Goal: Information Seeking & Learning: Find specific fact

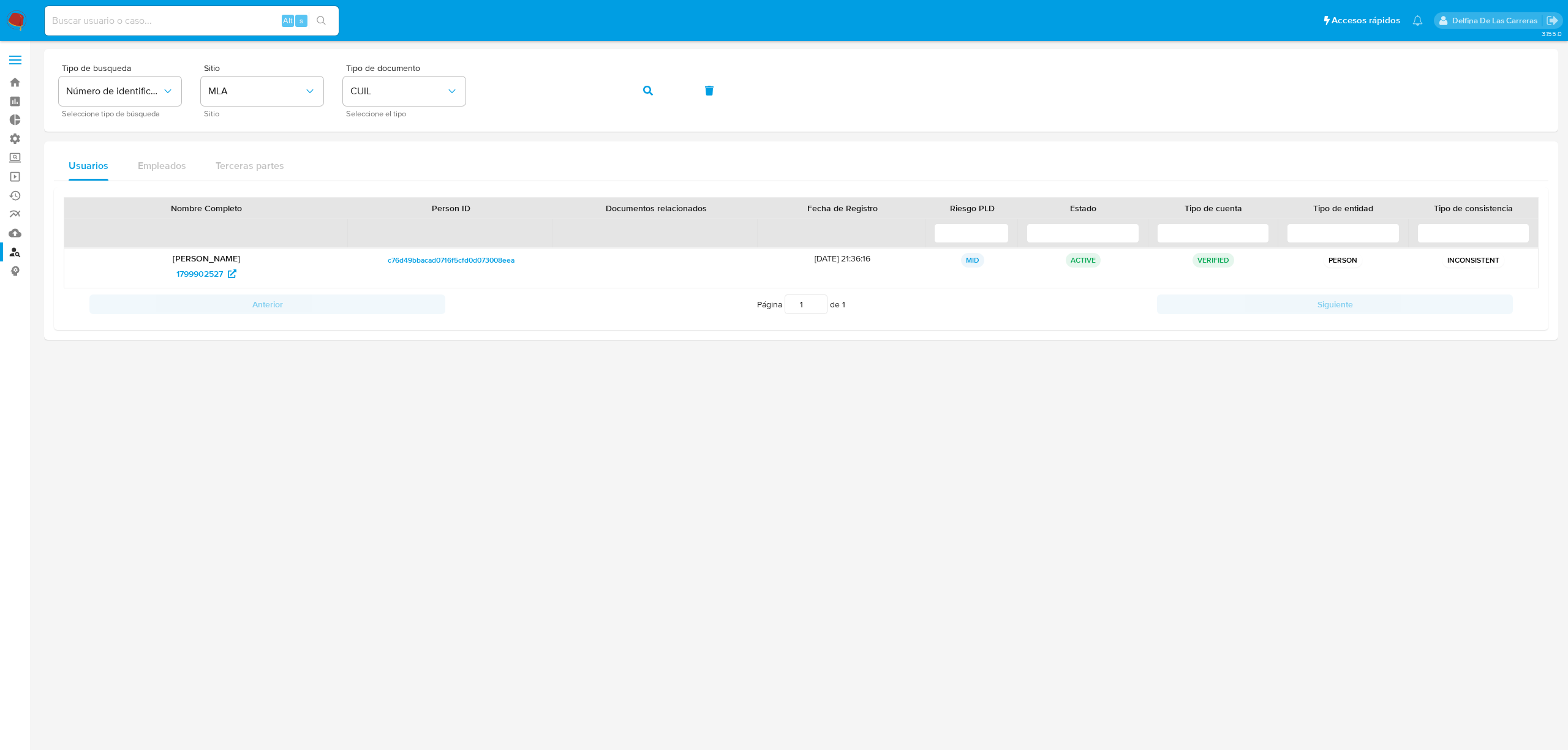
click at [121, 25] on input at bounding box center [191, 21] width 294 height 16
paste input "389752675"
type input "389752675"
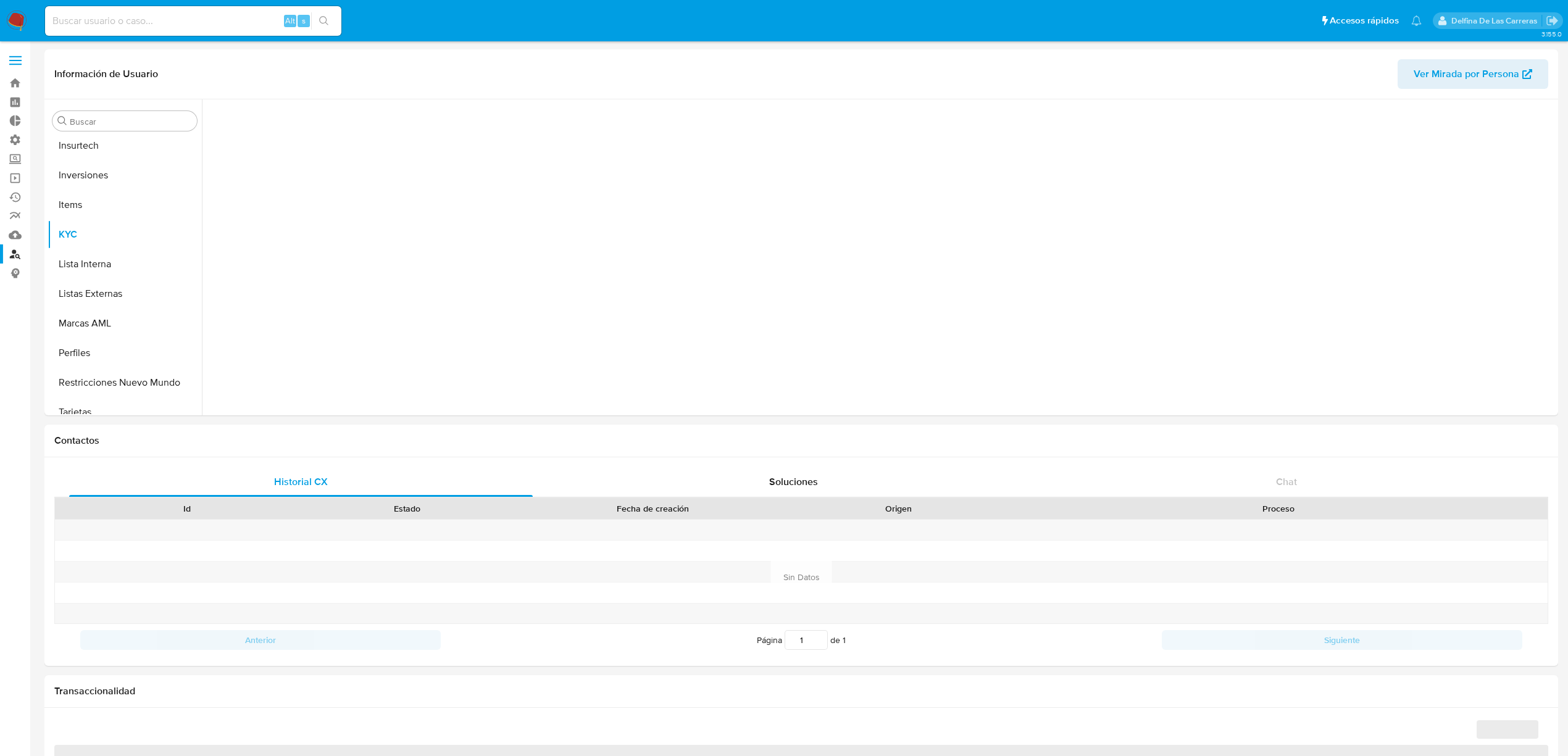
scroll to position [610, 0]
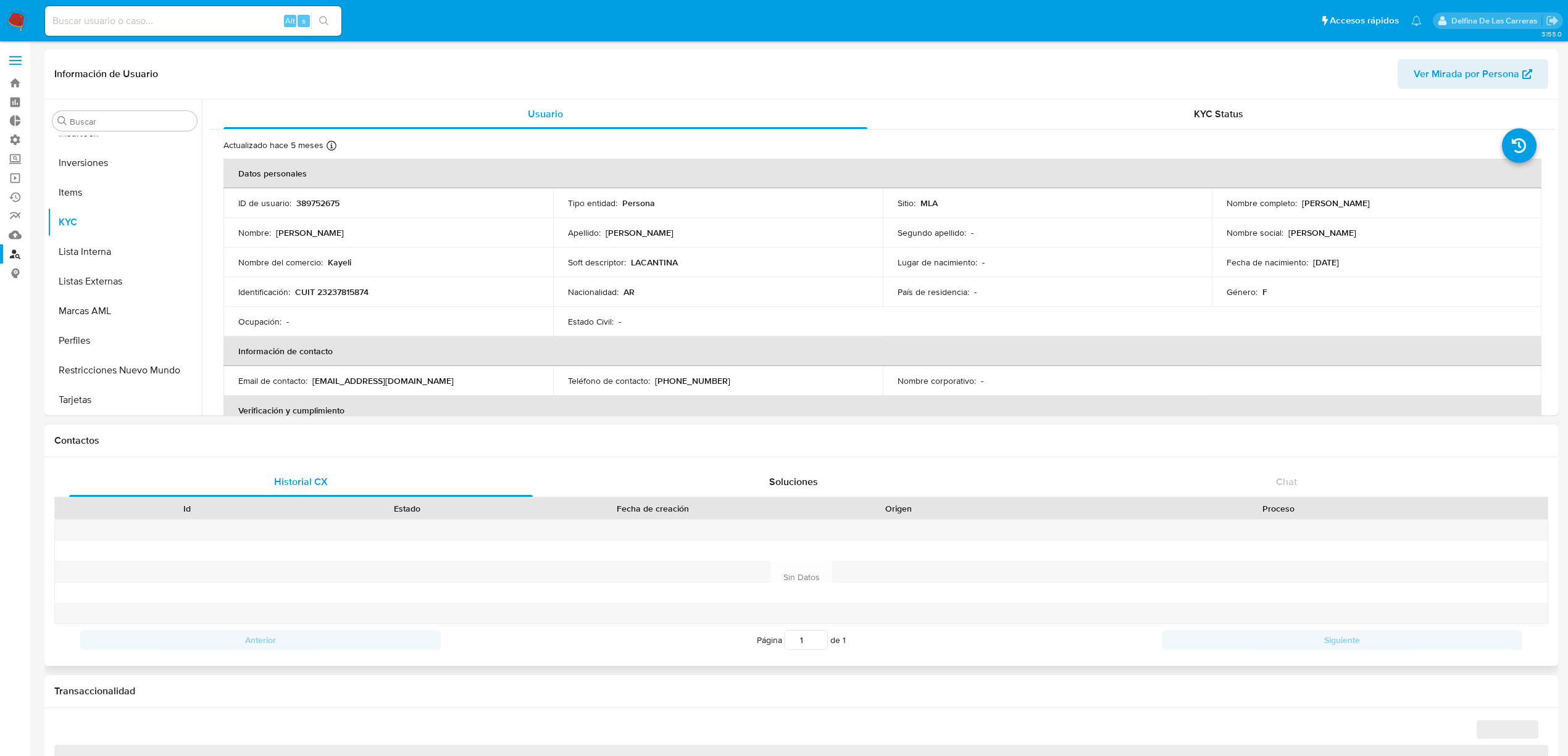
select select "10"
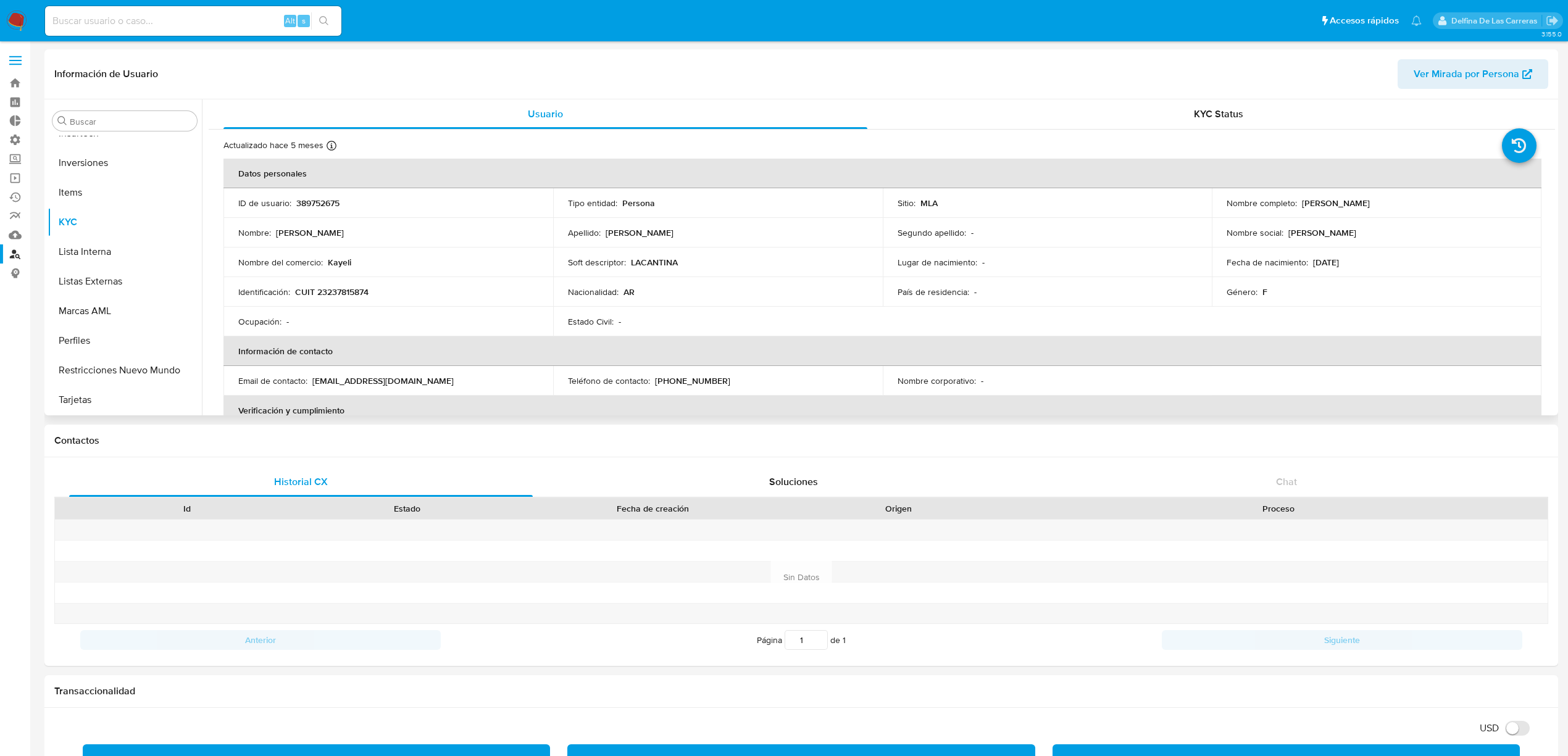
scroll to position [82, 0]
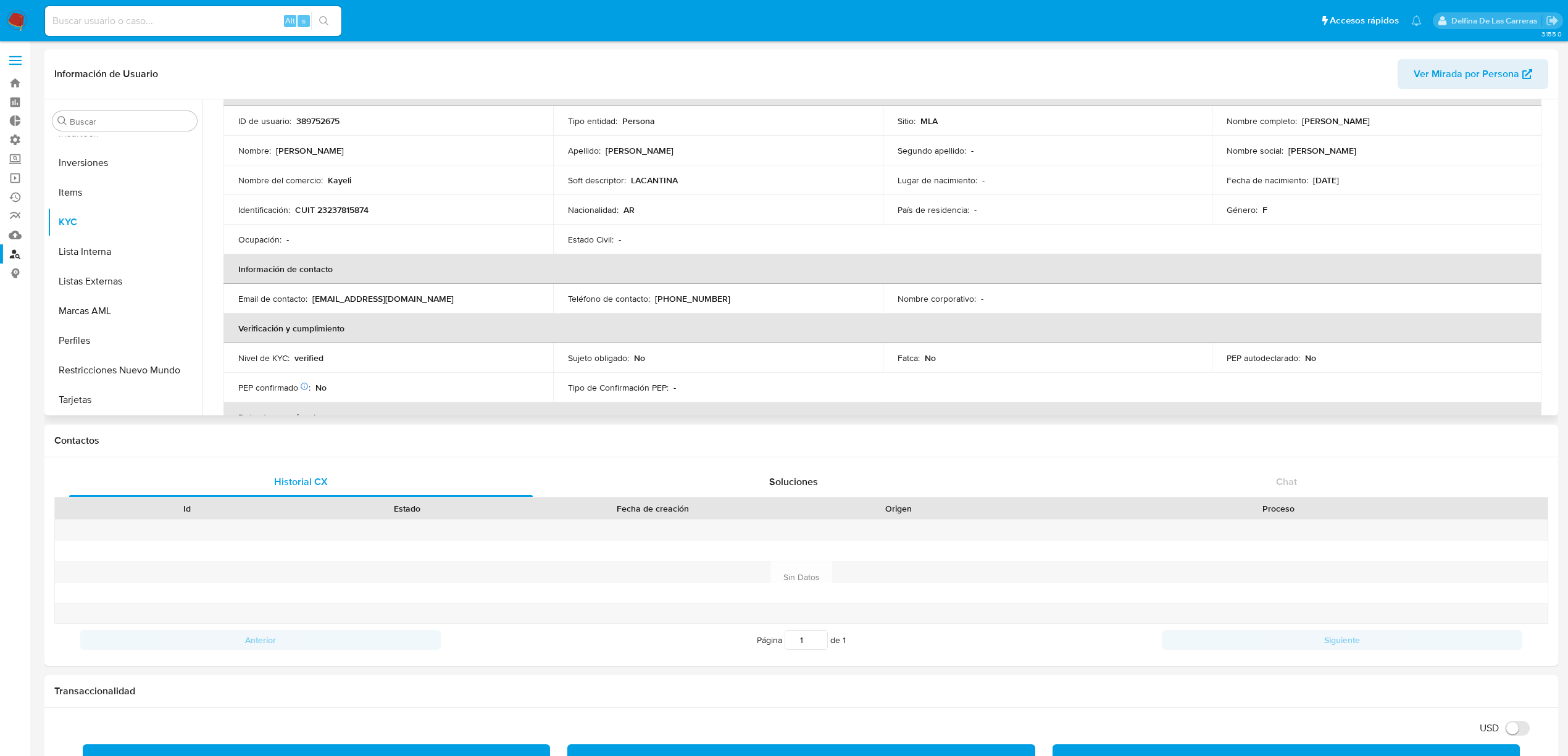
click at [662, 181] on p "LACANTINA" at bounding box center [654, 180] width 47 height 11
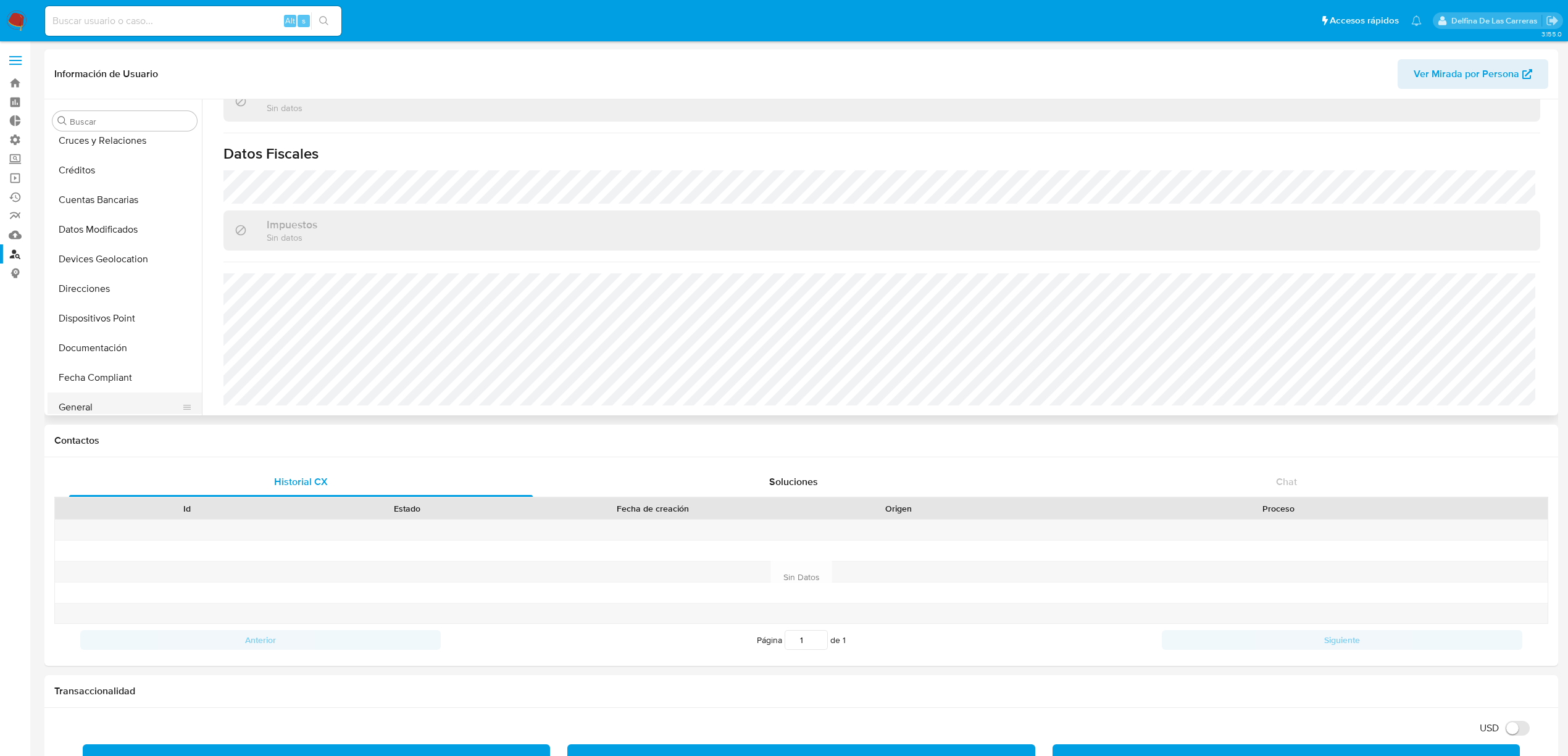
scroll to position [164, 0]
click at [94, 344] on button "Documentación" at bounding box center [119, 342] width 145 height 30
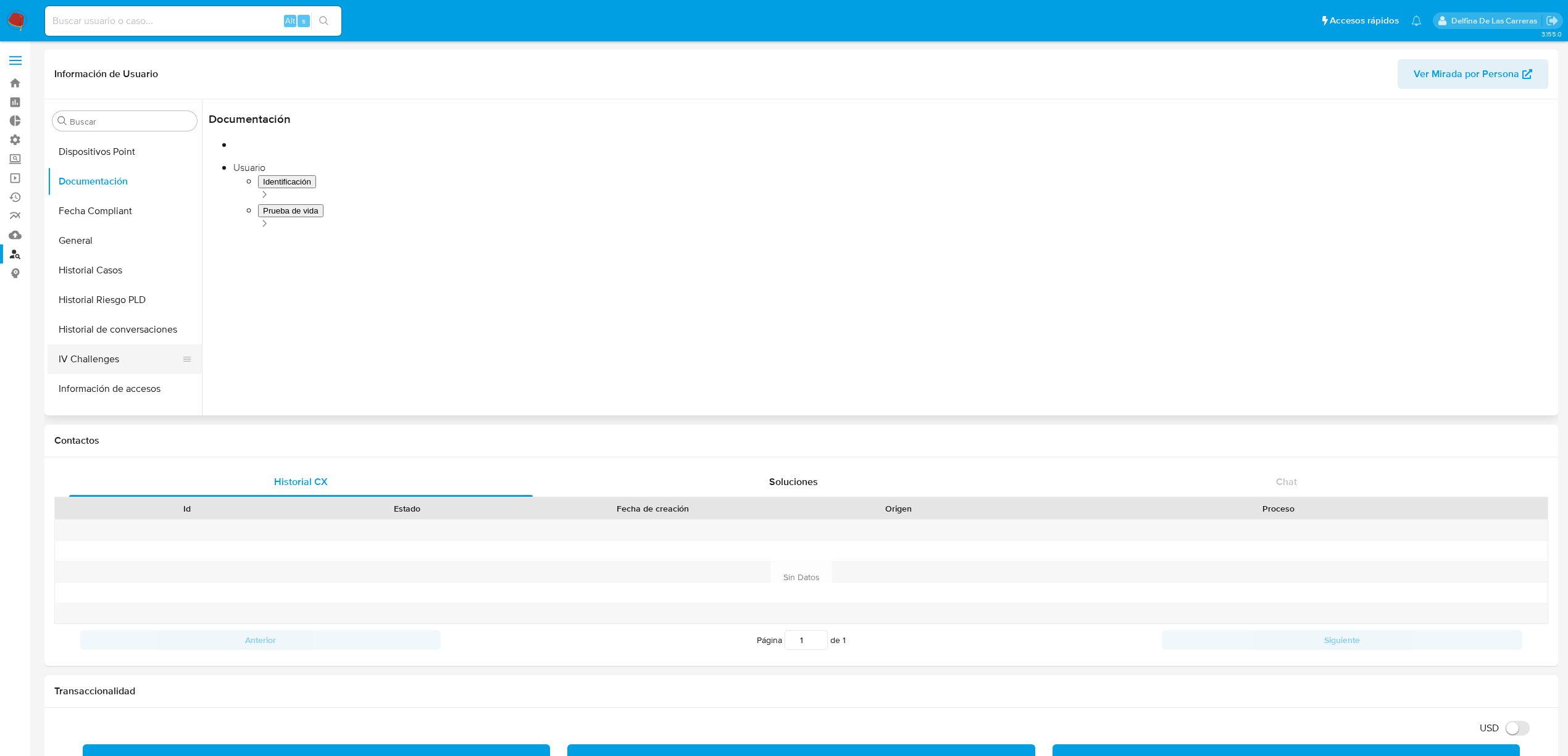
scroll to position [329, 0]
click at [95, 272] on button "Historial Casos" at bounding box center [119, 265] width 145 height 30
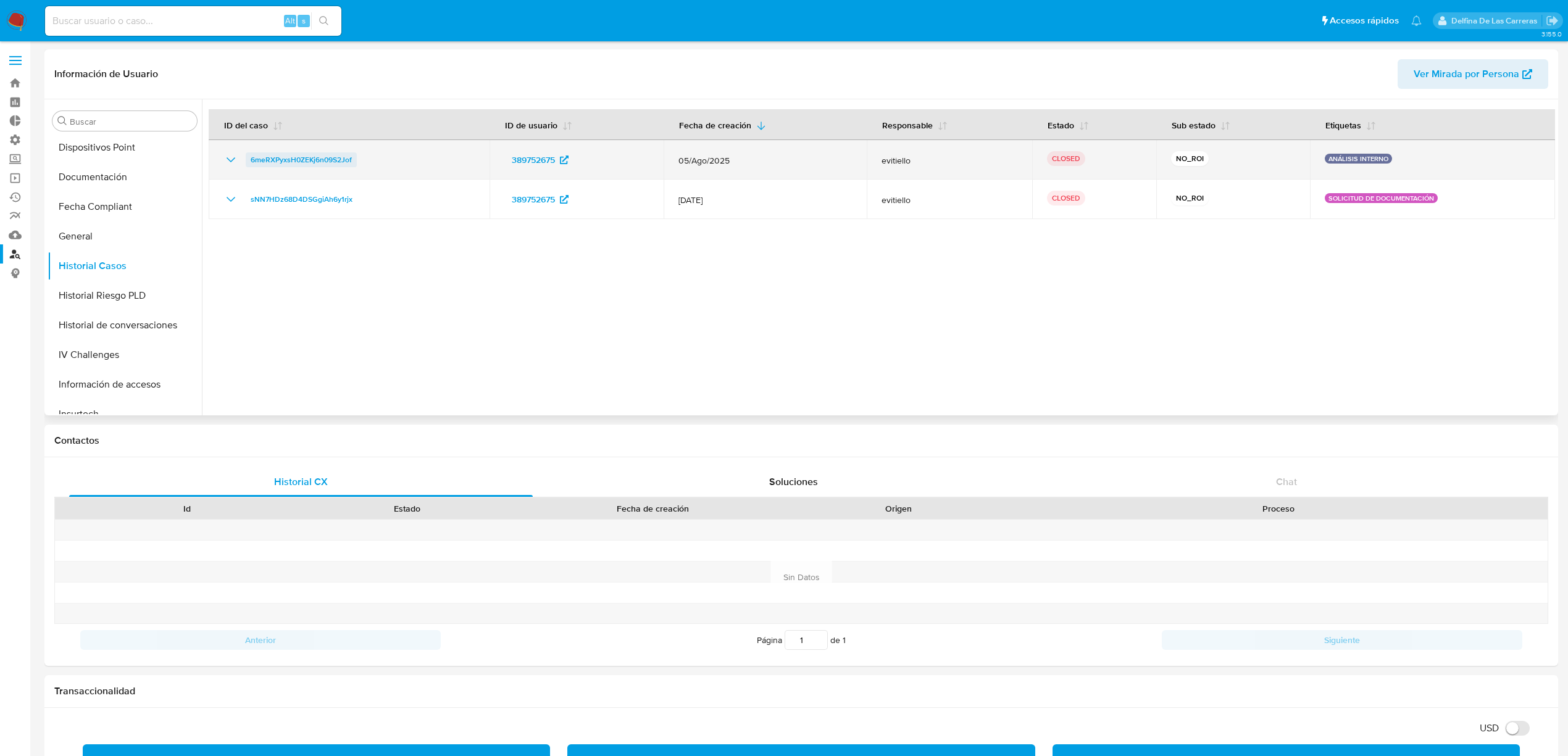
click at [270, 162] on span "6meRXPyxsH0ZEKj6n09S2Jof" at bounding box center [301, 159] width 101 height 15
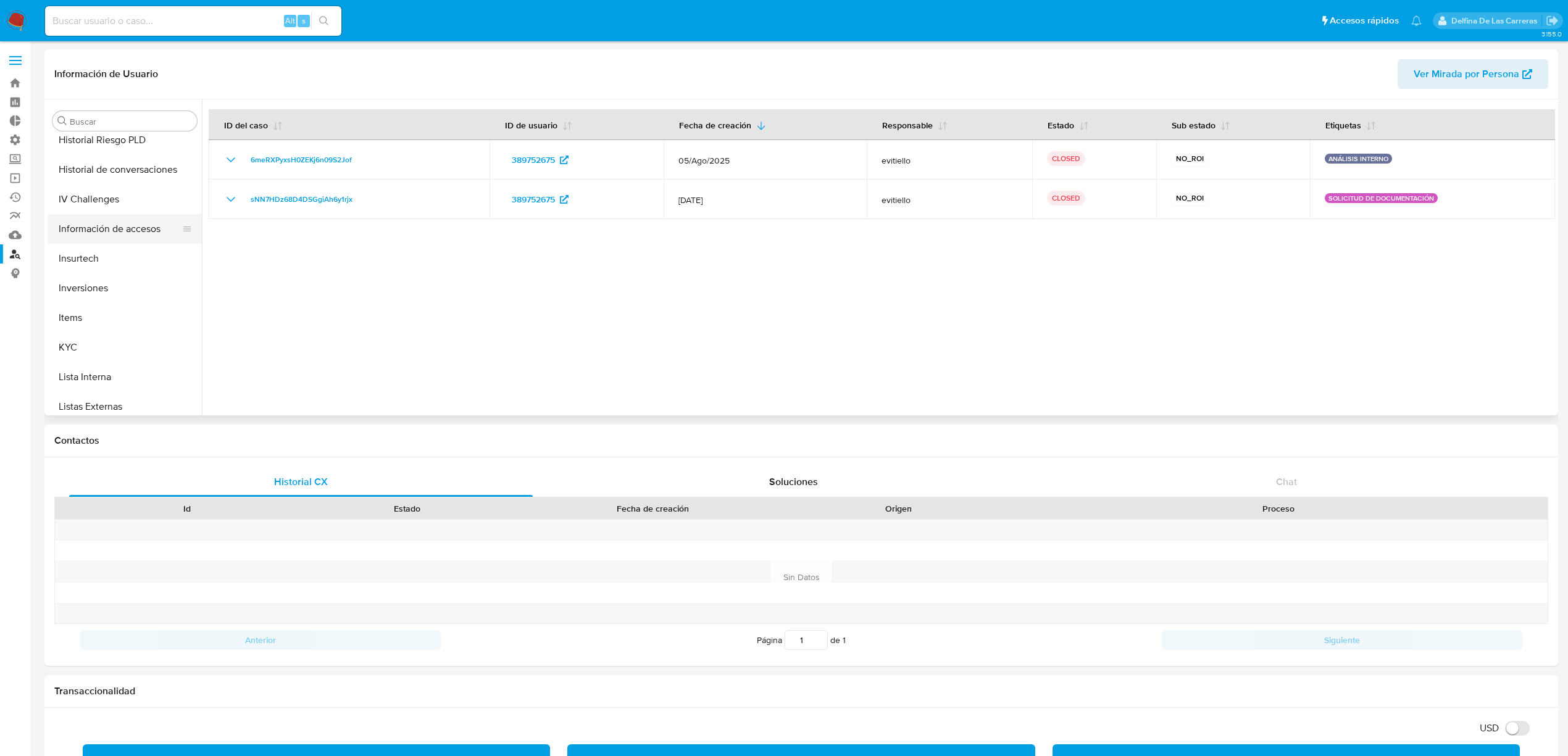
scroll to position [576, 0]
click at [90, 263] on button "KYC" at bounding box center [119, 256] width 145 height 30
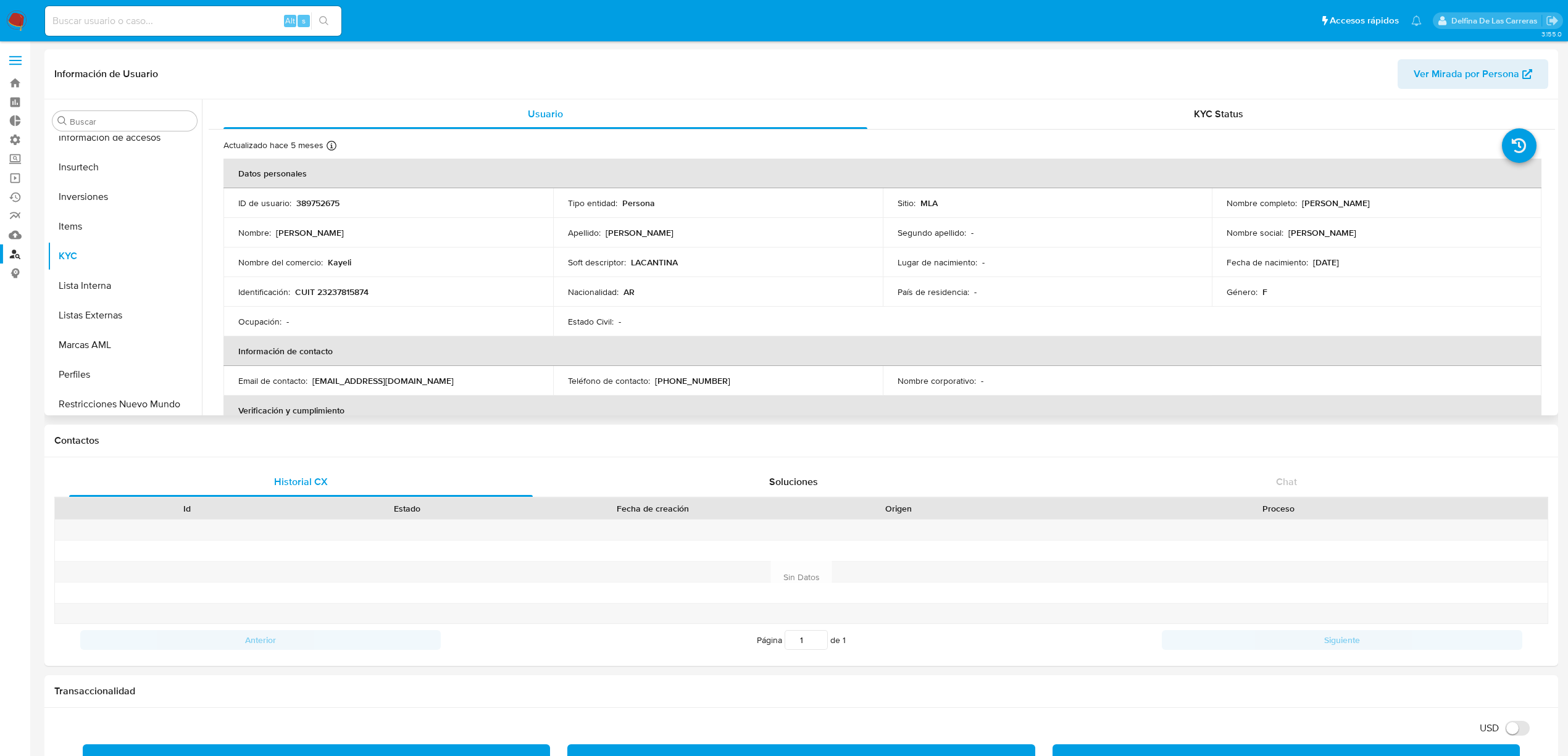
click at [936, 62] on header "Información de Usuario Ver Mirada por Persona" at bounding box center [801, 74] width 1493 height 30
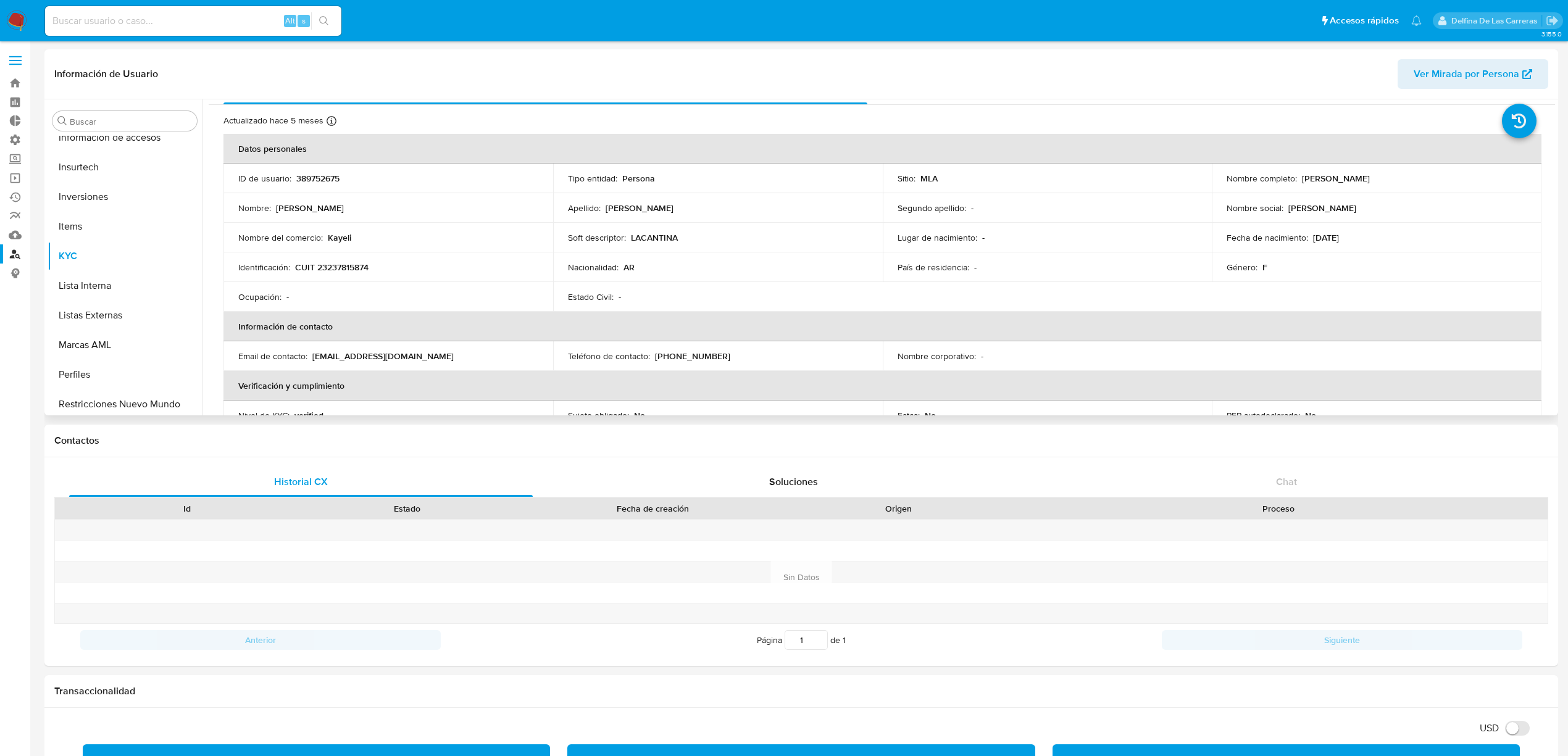
scroll to position [0, 0]
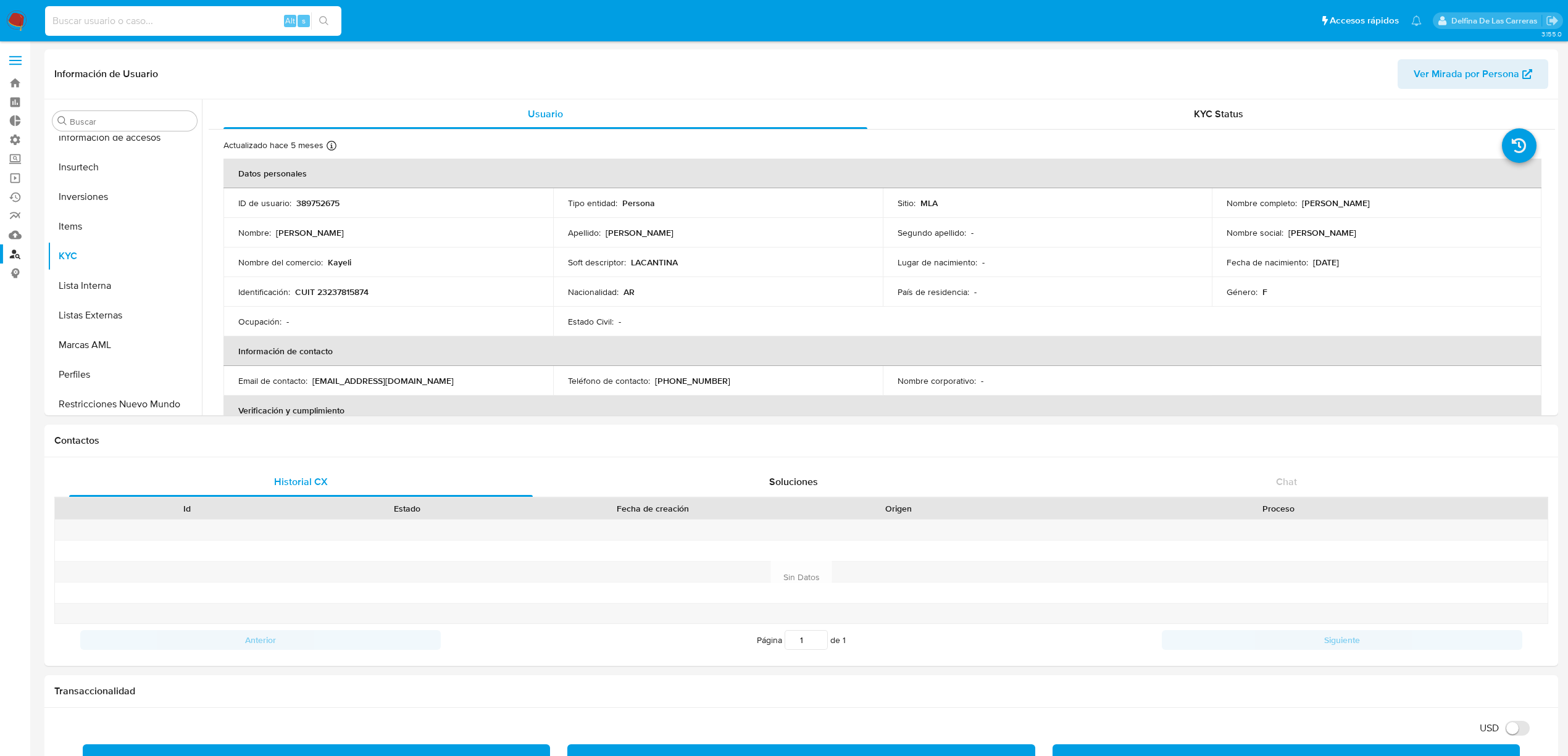
click at [119, 20] on input at bounding box center [193, 21] width 296 height 16
paste input "398111406"
type input "398111406"
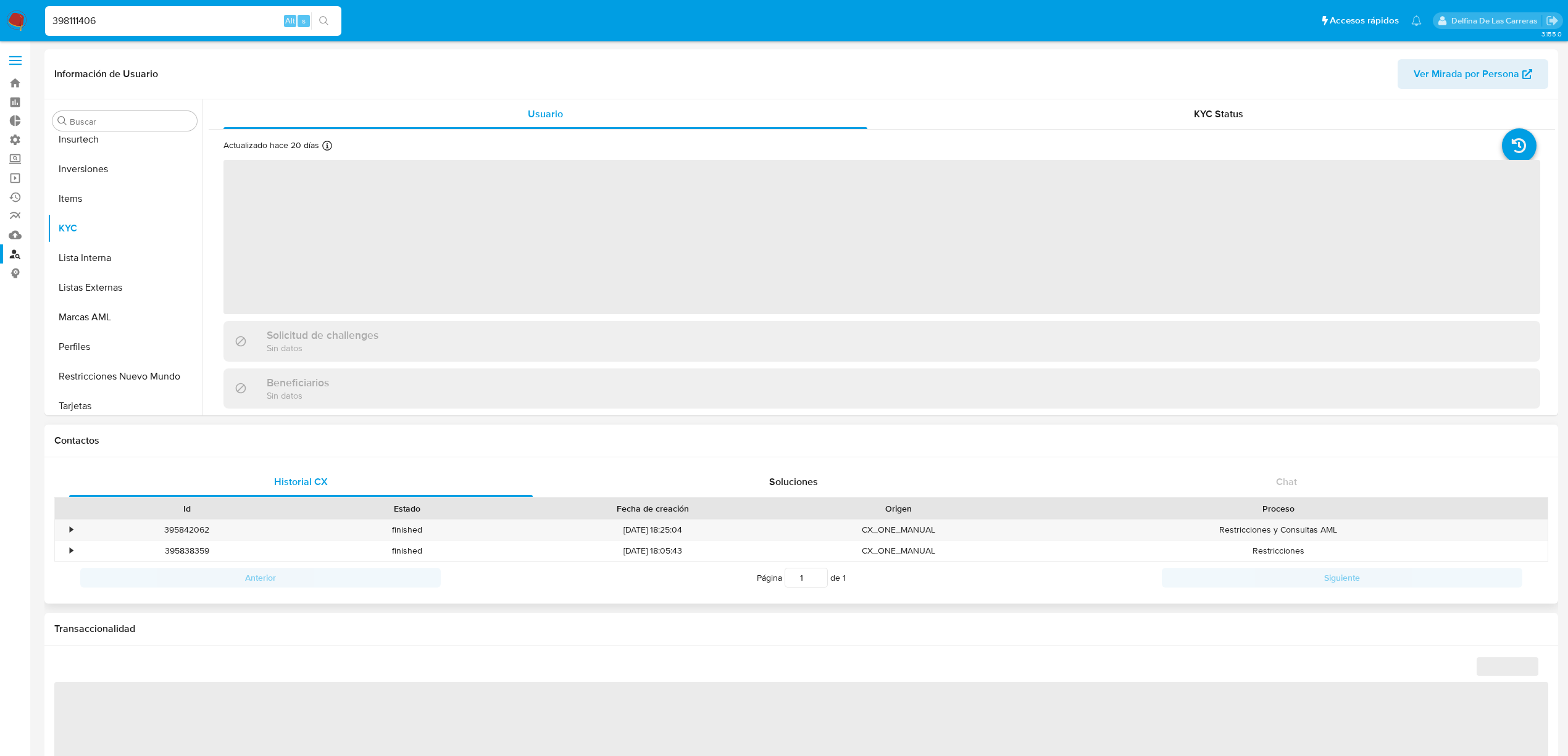
scroll to position [580, 0]
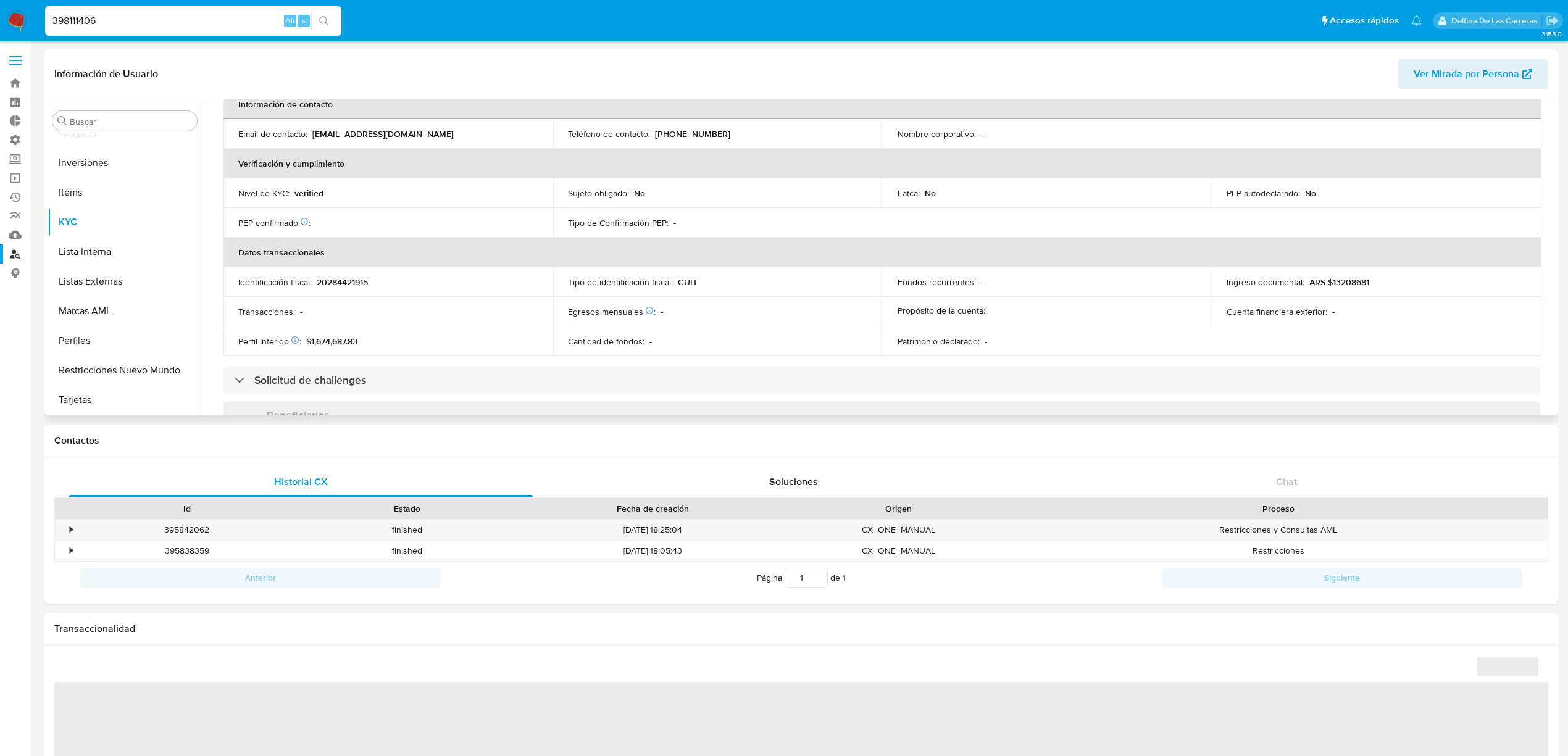
select select "10"
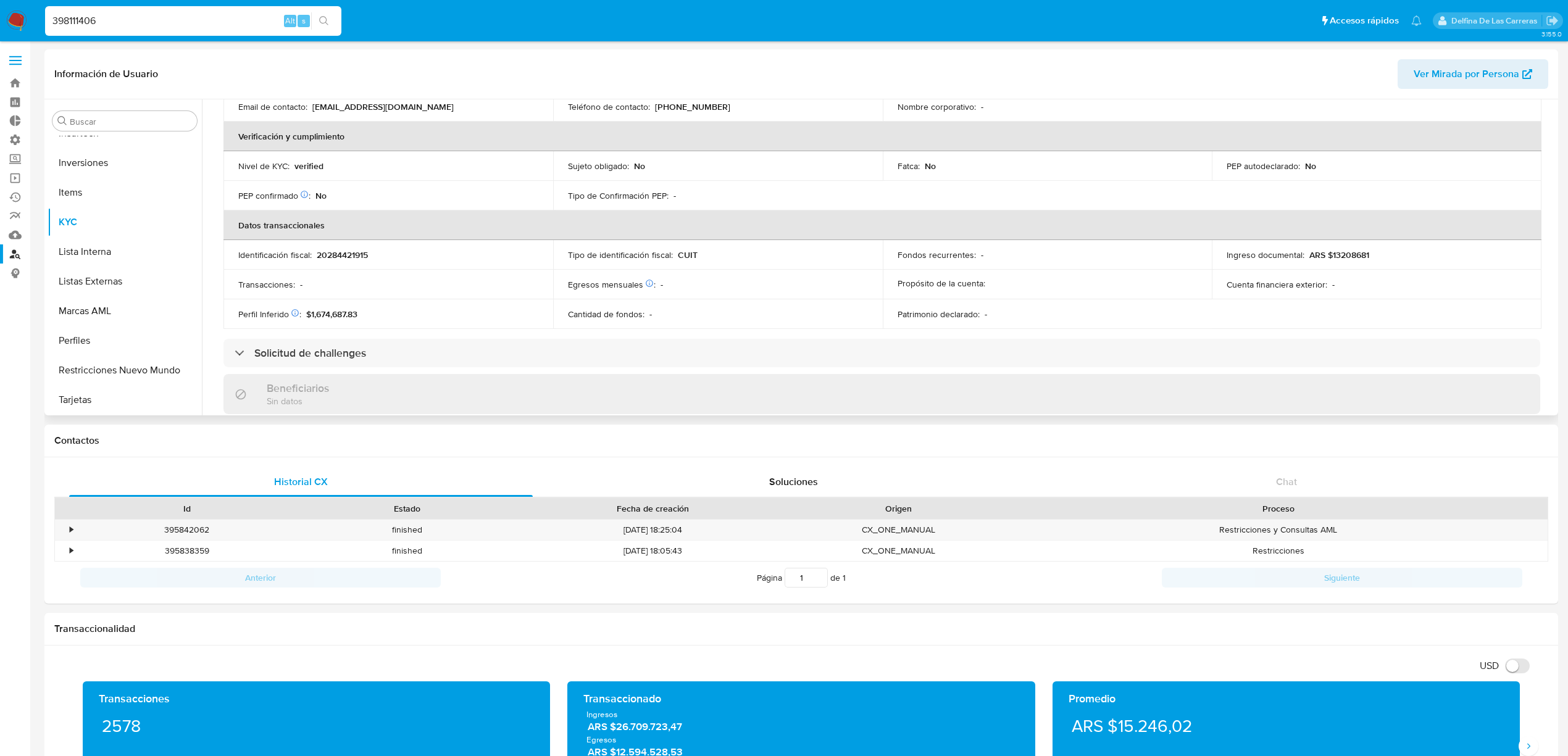
scroll to position [247, 0]
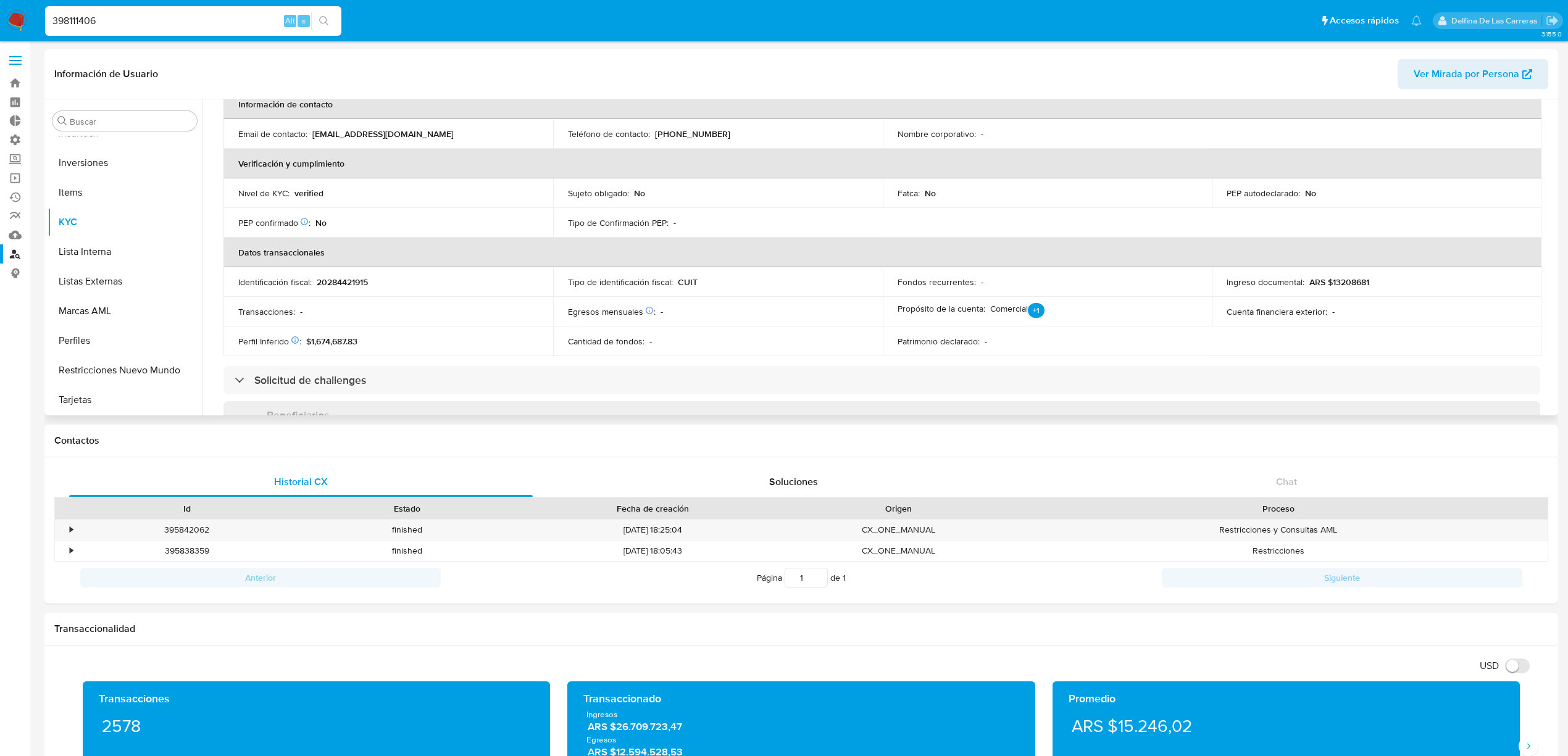
click at [1363, 277] on p "ARS $13208681" at bounding box center [1339, 283] width 60 height 11
click at [1363, 277] on p "ARS $13208681" at bounding box center [1339, 283] width 60 height 11
click at [92, 142] on button "Documentación" at bounding box center [119, 143] width 145 height 30
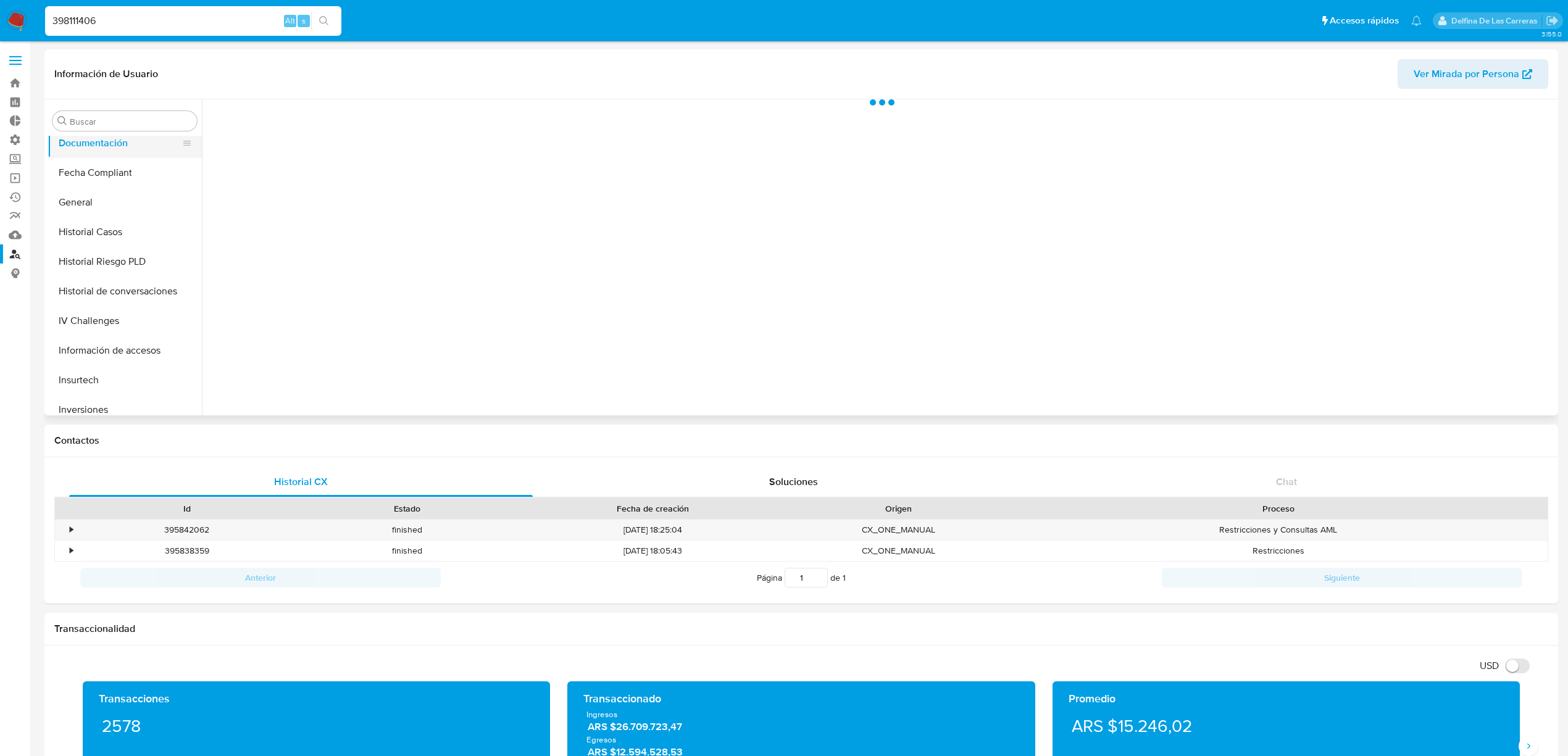
scroll to position [0, 0]
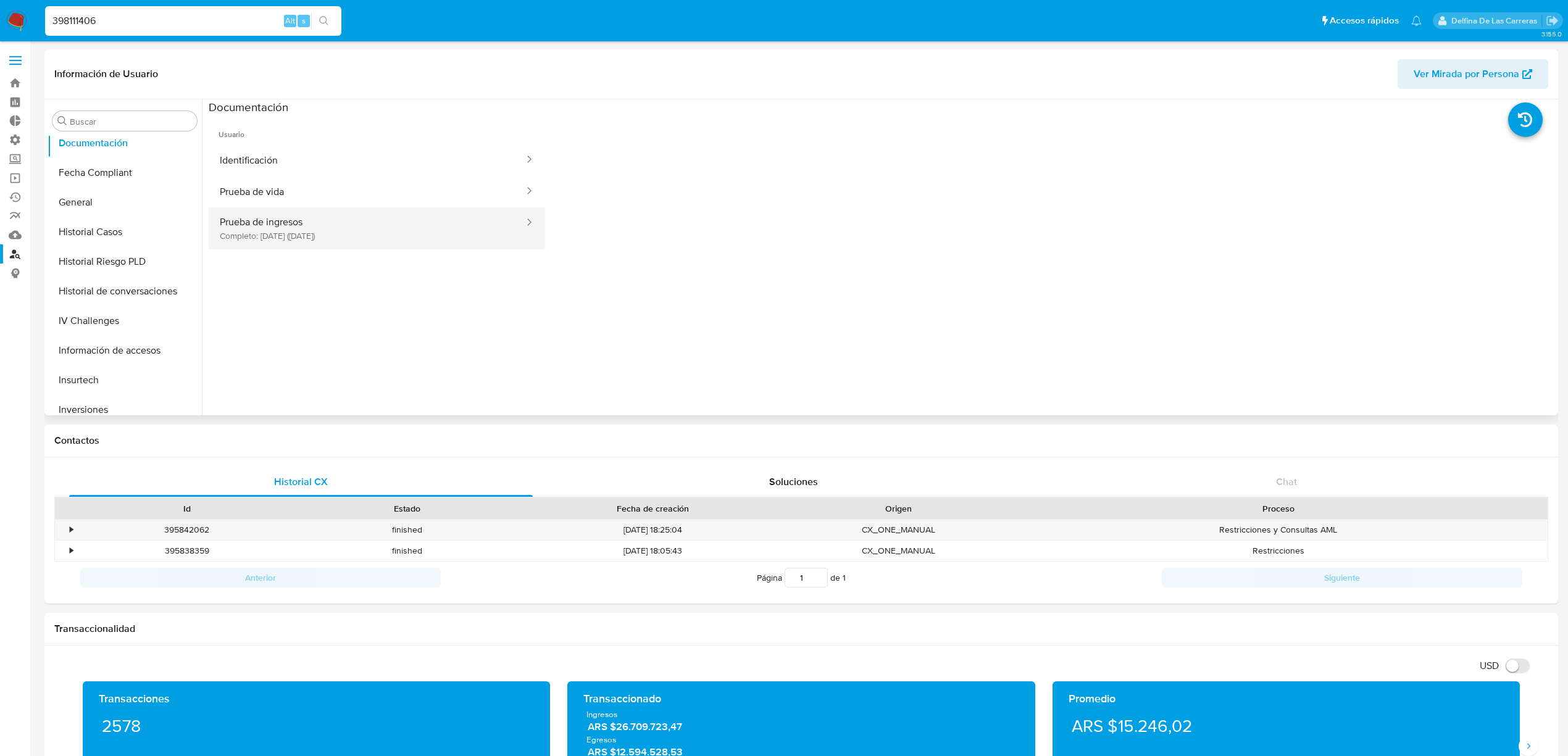
click at [353, 228] on button "Prueba de ingresos Completo: 30/07/2025 (hace 20 días)" at bounding box center [367, 228] width 317 height 42
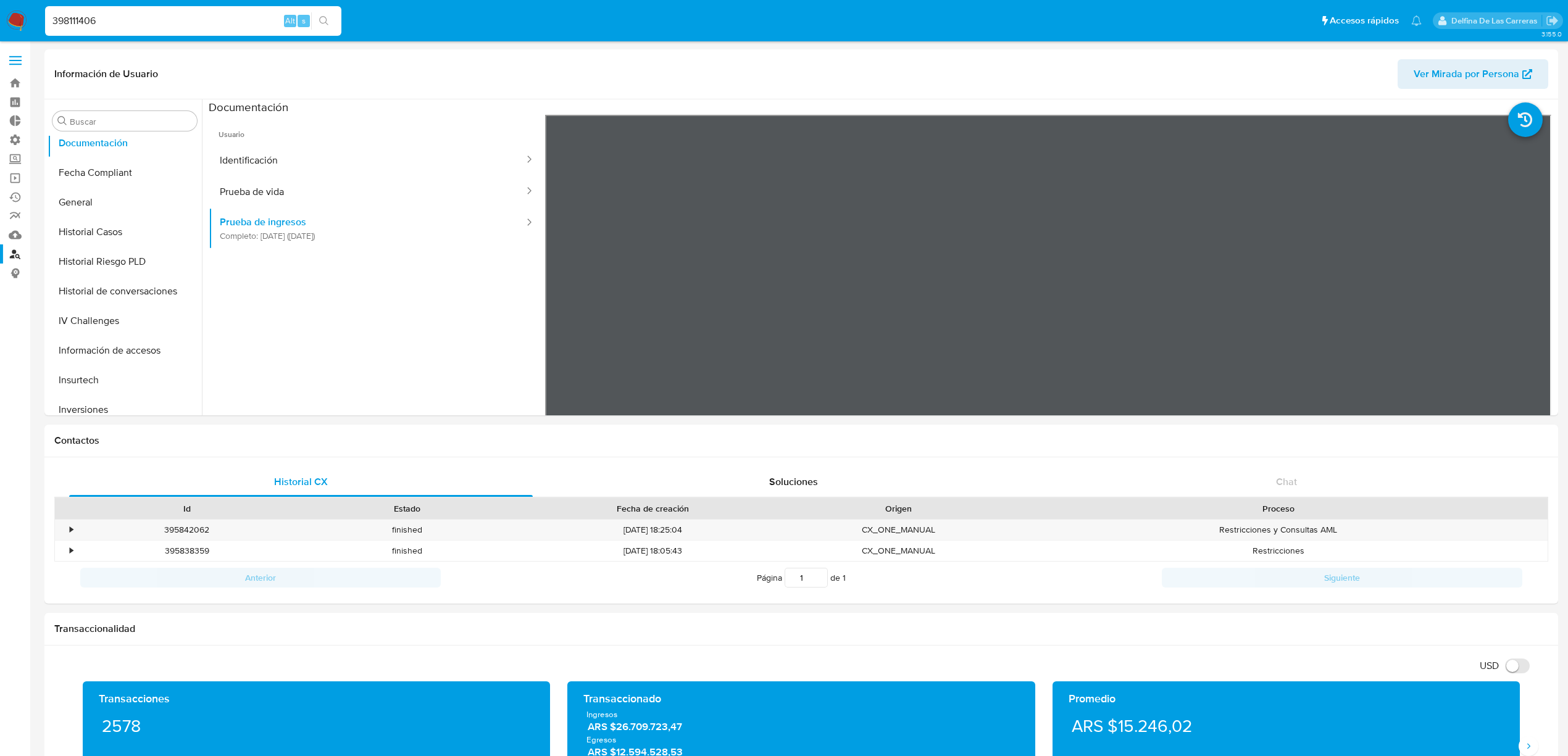
click at [147, 23] on input "398111406" at bounding box center [193, 21] width 296 height 16
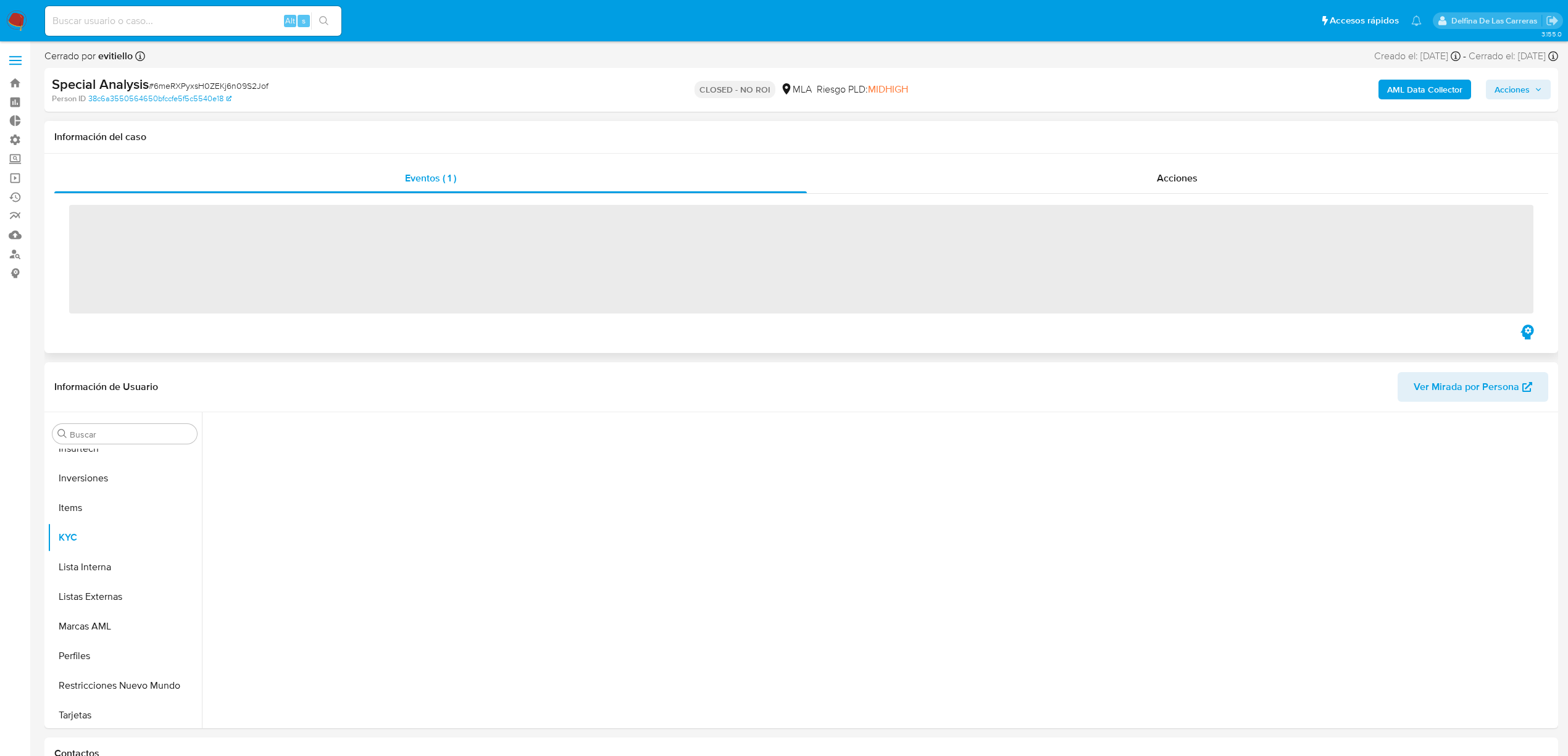
scroll to position [611, 0]
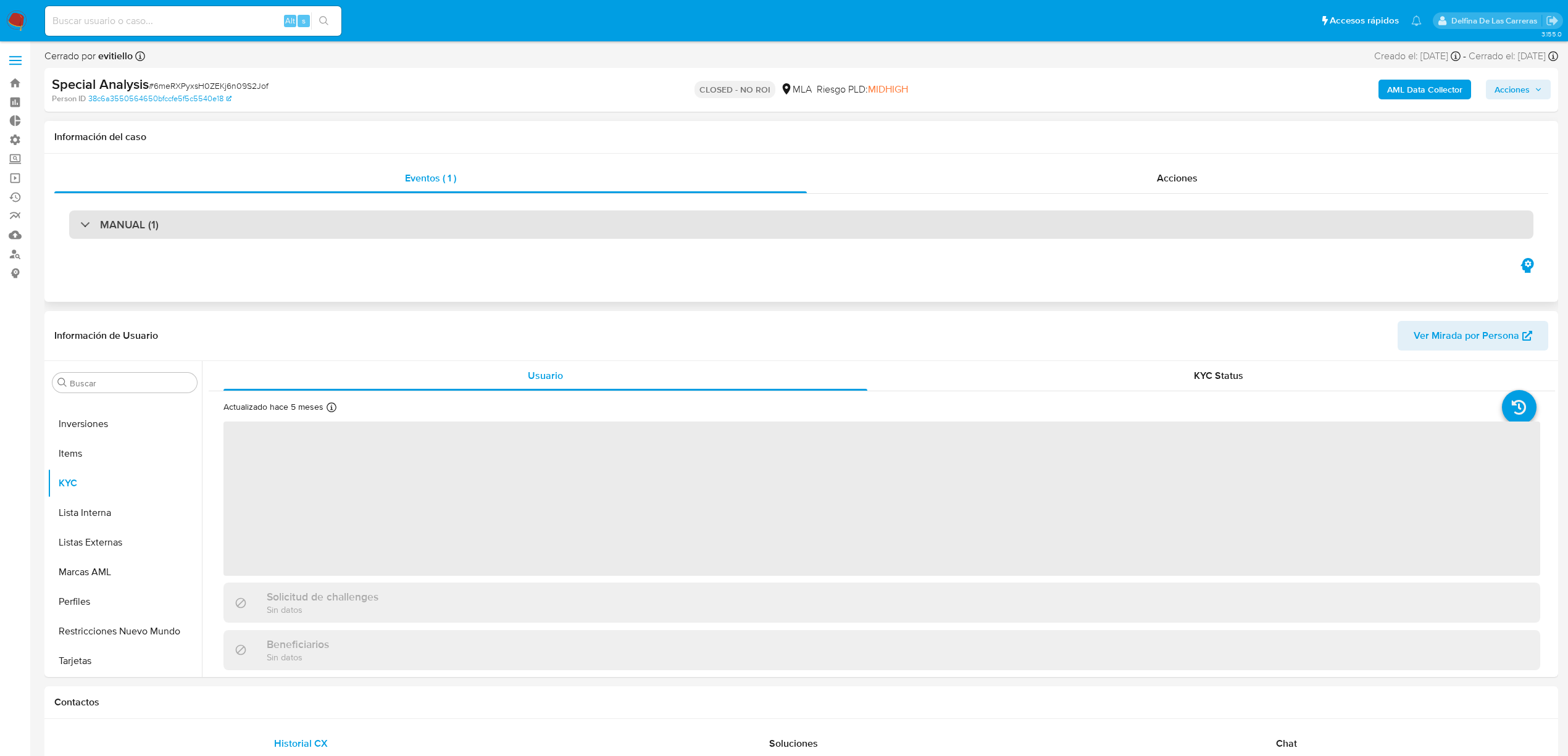
click at [300, 230] on div "MANUAL (1)" at bounding box center [801, 224] width 1464 height 28
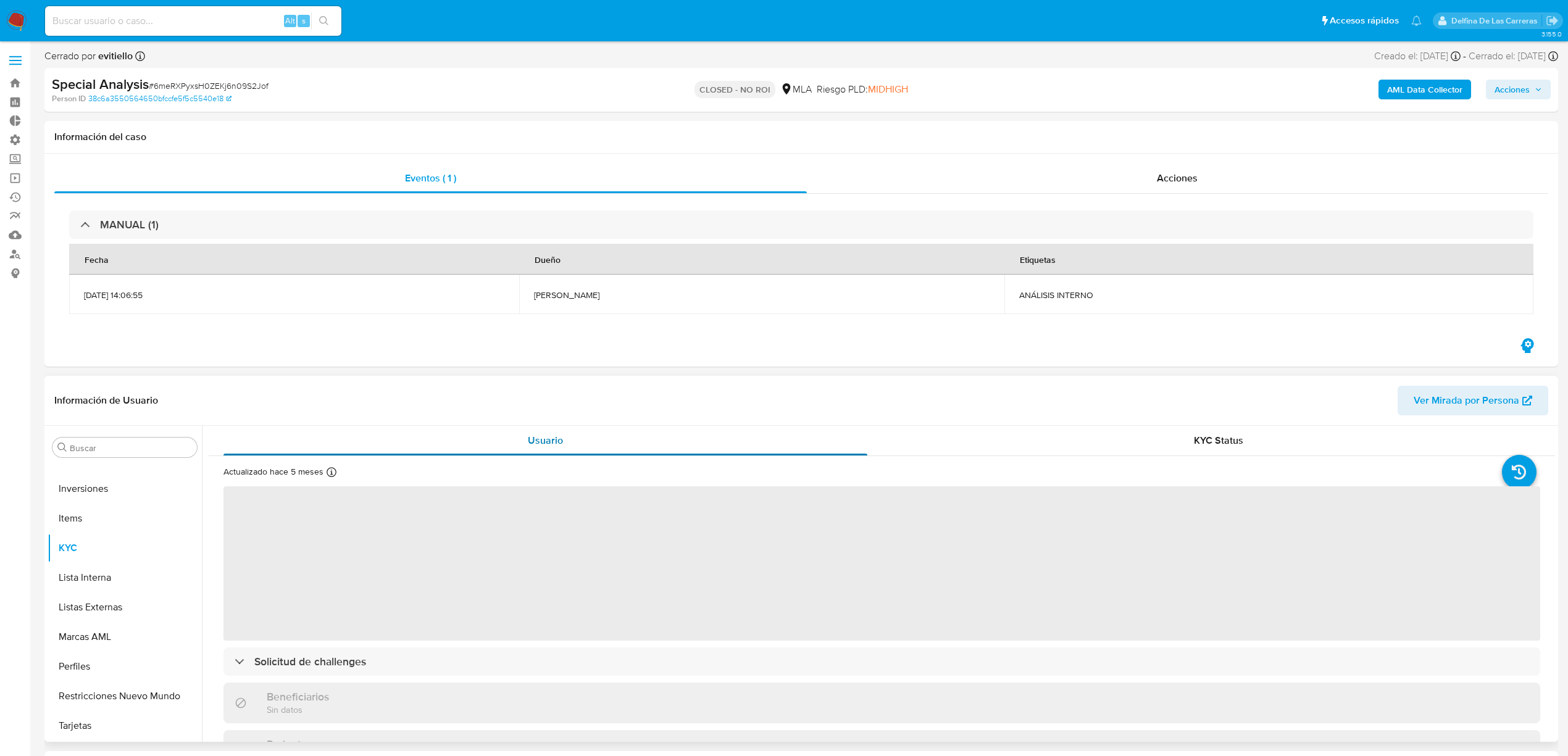
select select "10"
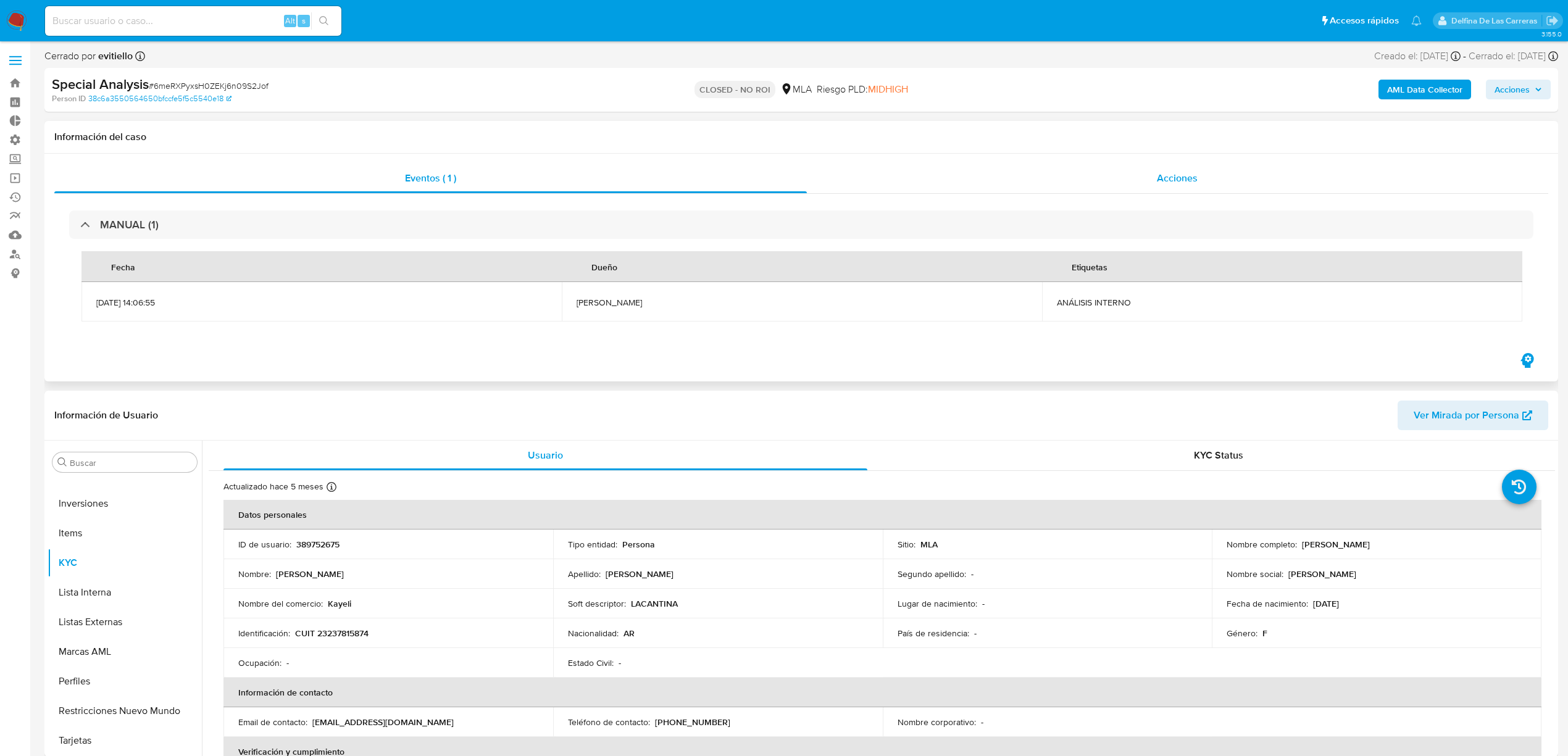
click at [1200, 169] on div "Acciones" at bounding box center [1177, 178] width 742 height 30
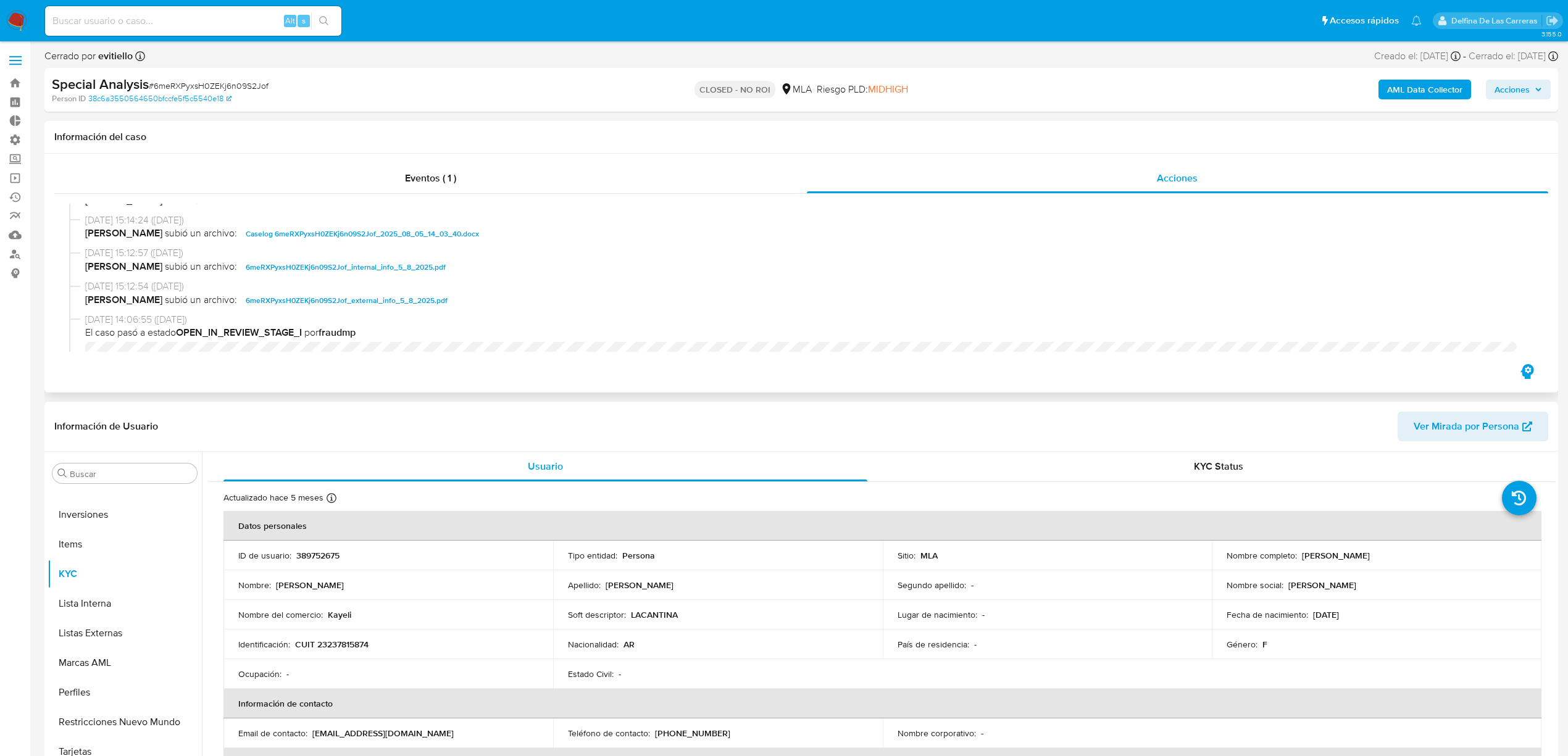
scroll to position [253, 0]
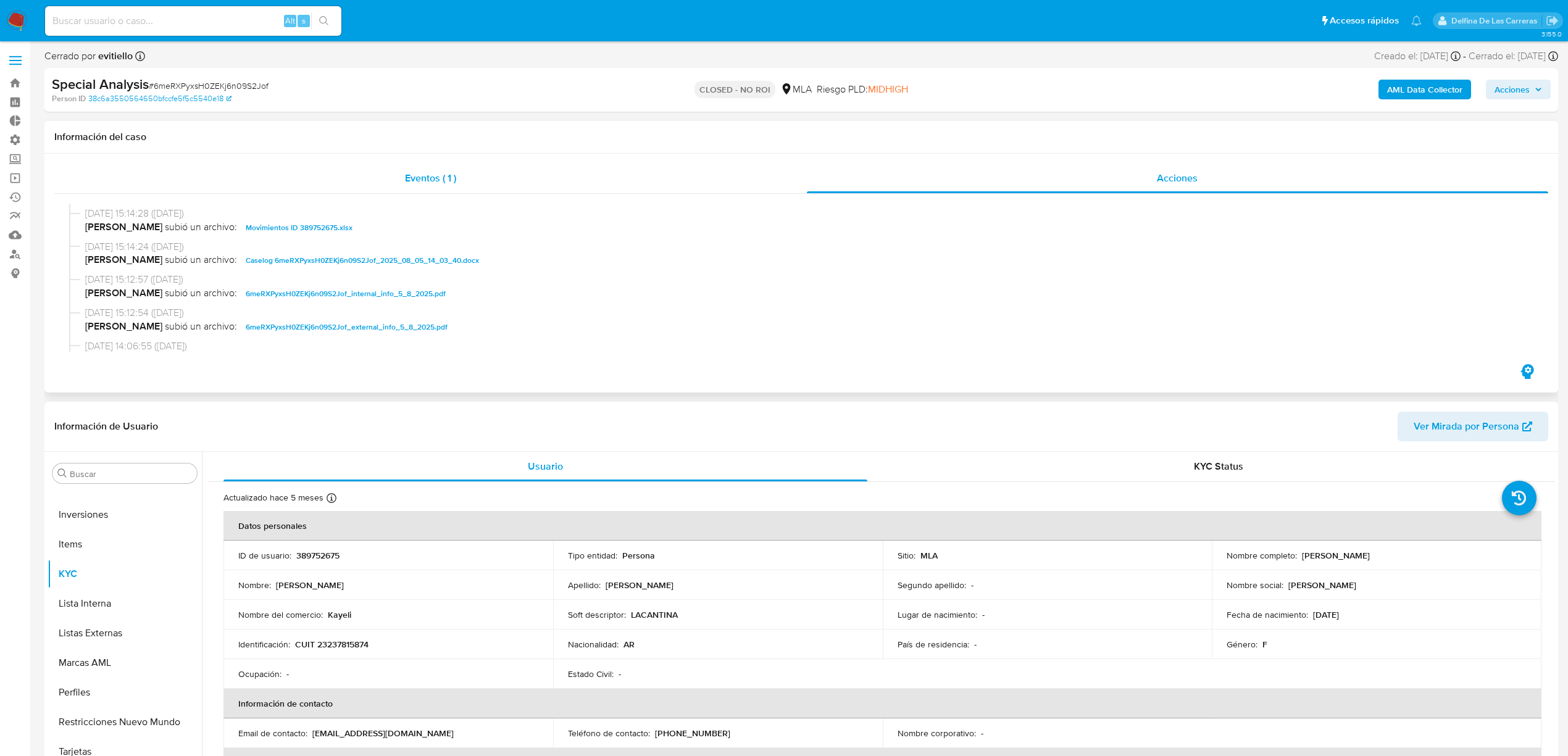
click at [430, 164] on div "Eventos ( 1 )" at bounding box center [430, 178] width 752 height 30
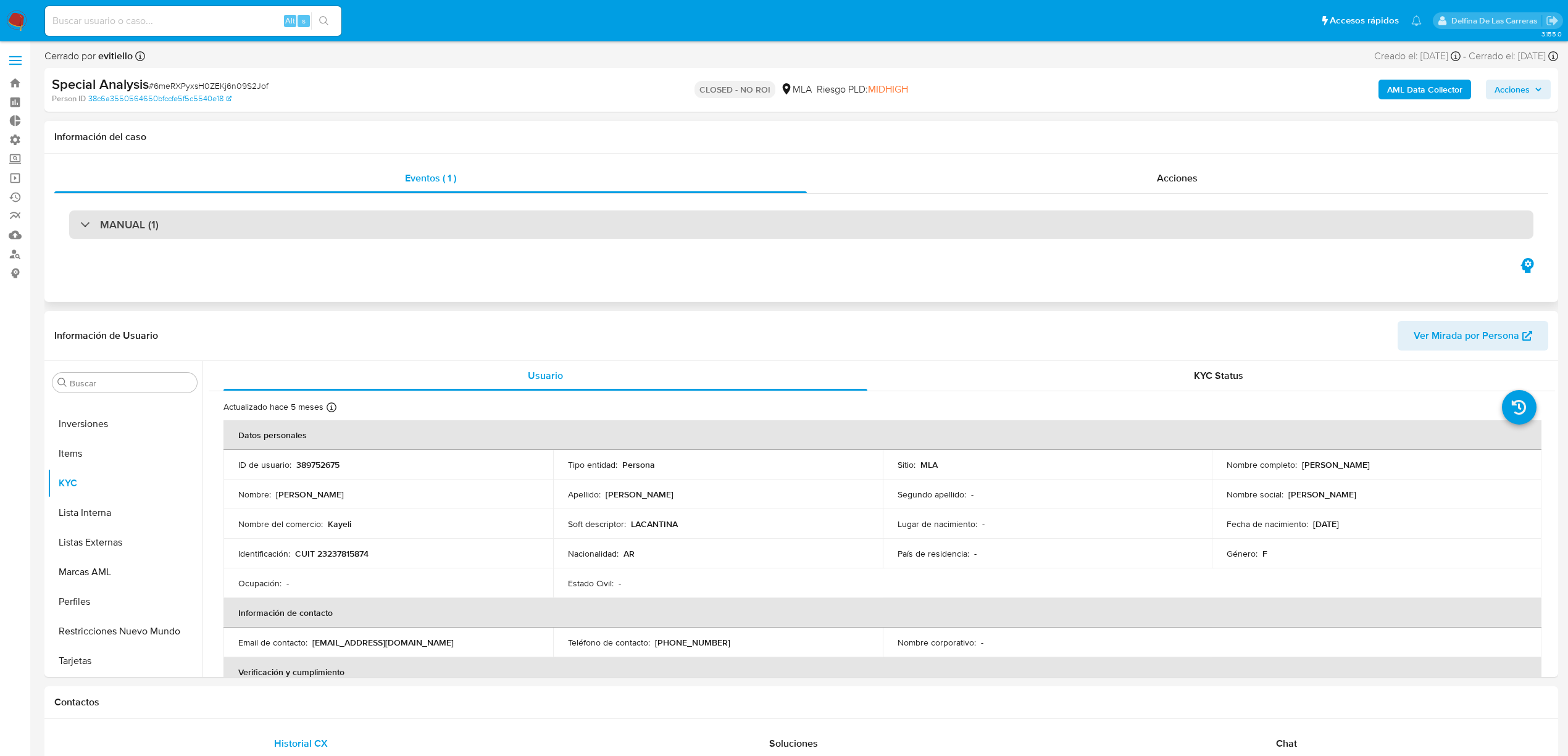
click at [1066, 229] on div "MANUAL (1)" at bounding box center [801, 224] width 1464 height 28
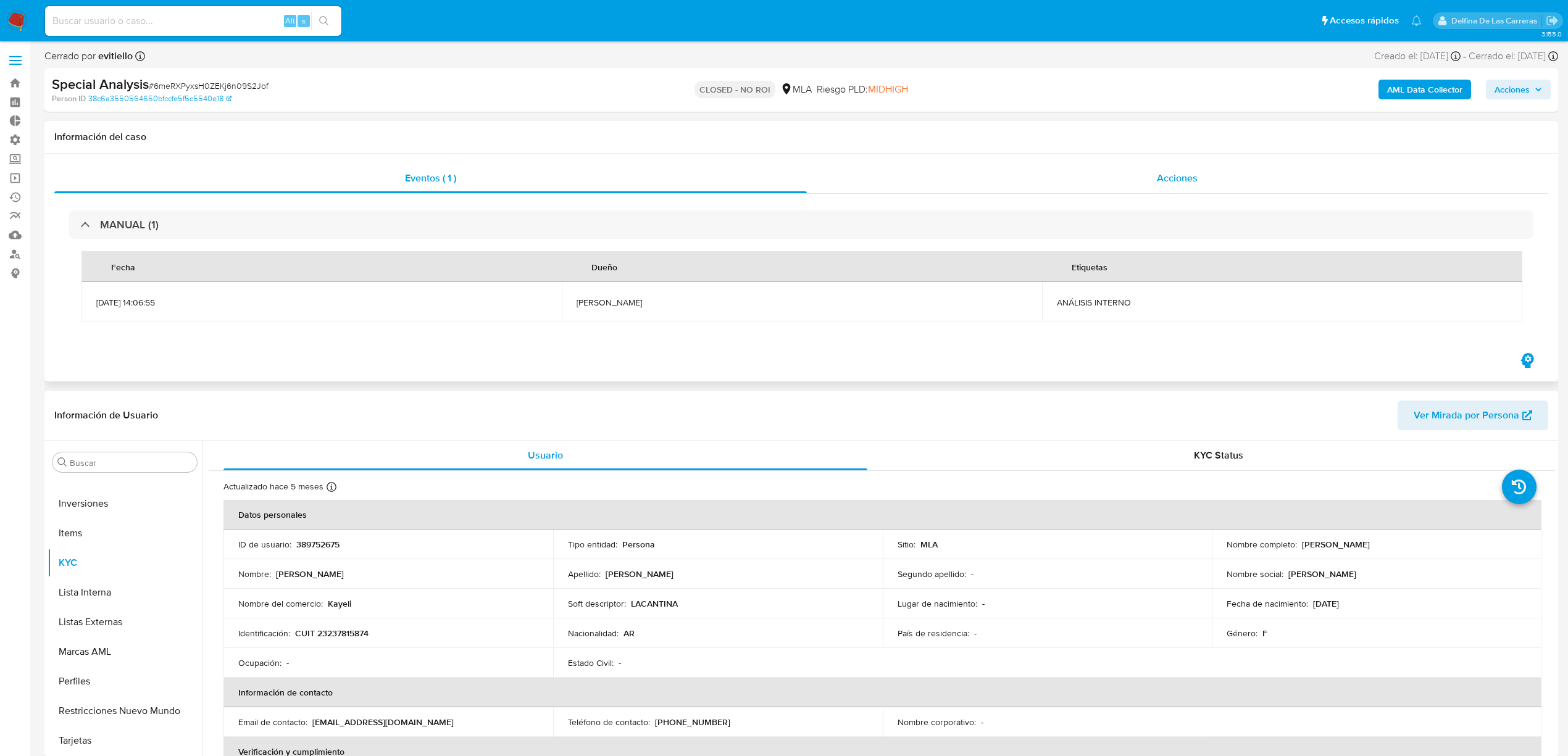
click at [1190, 171] on span "Acciones" at bounding box center [1177, 178] width 40 height 14
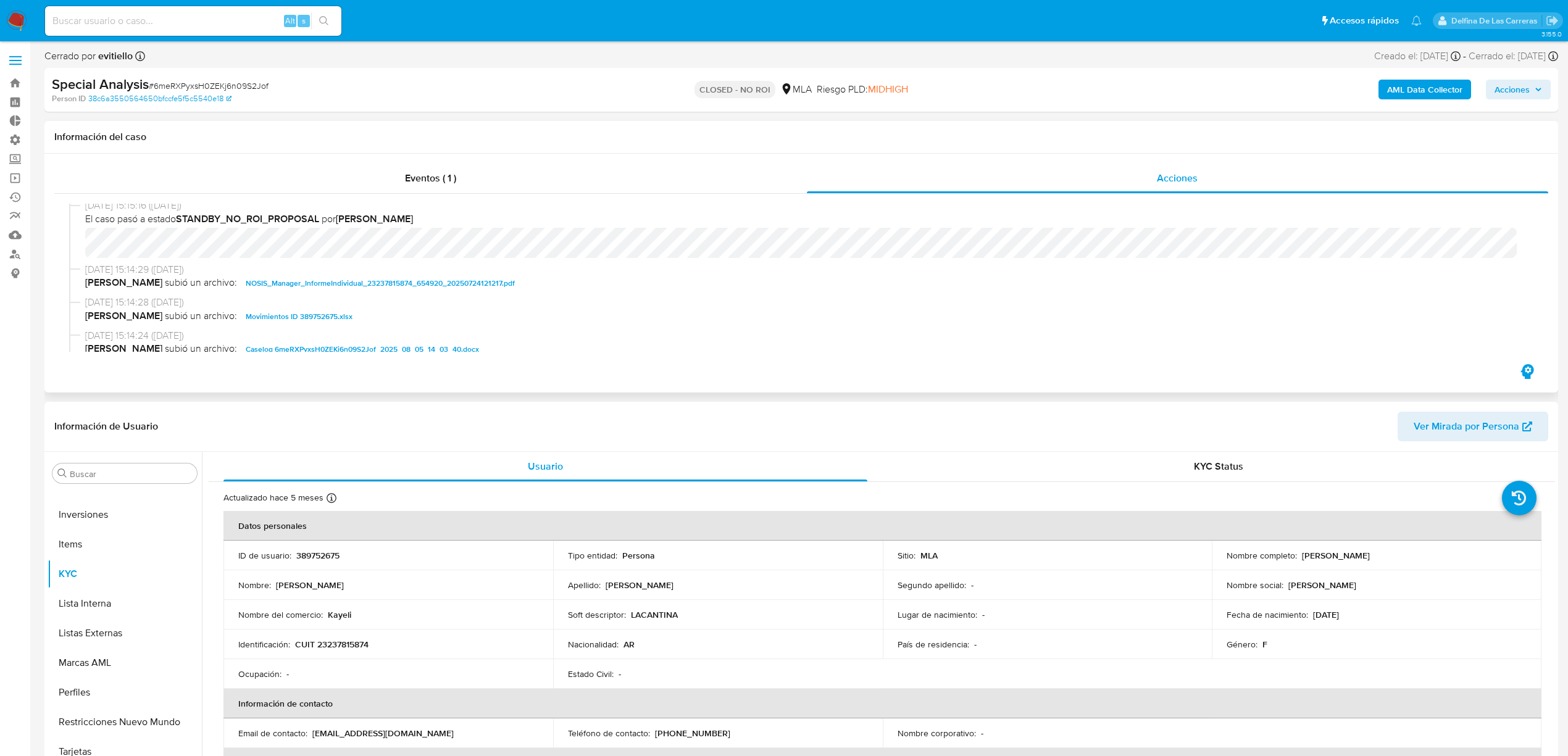
scroll to position [247, 0]
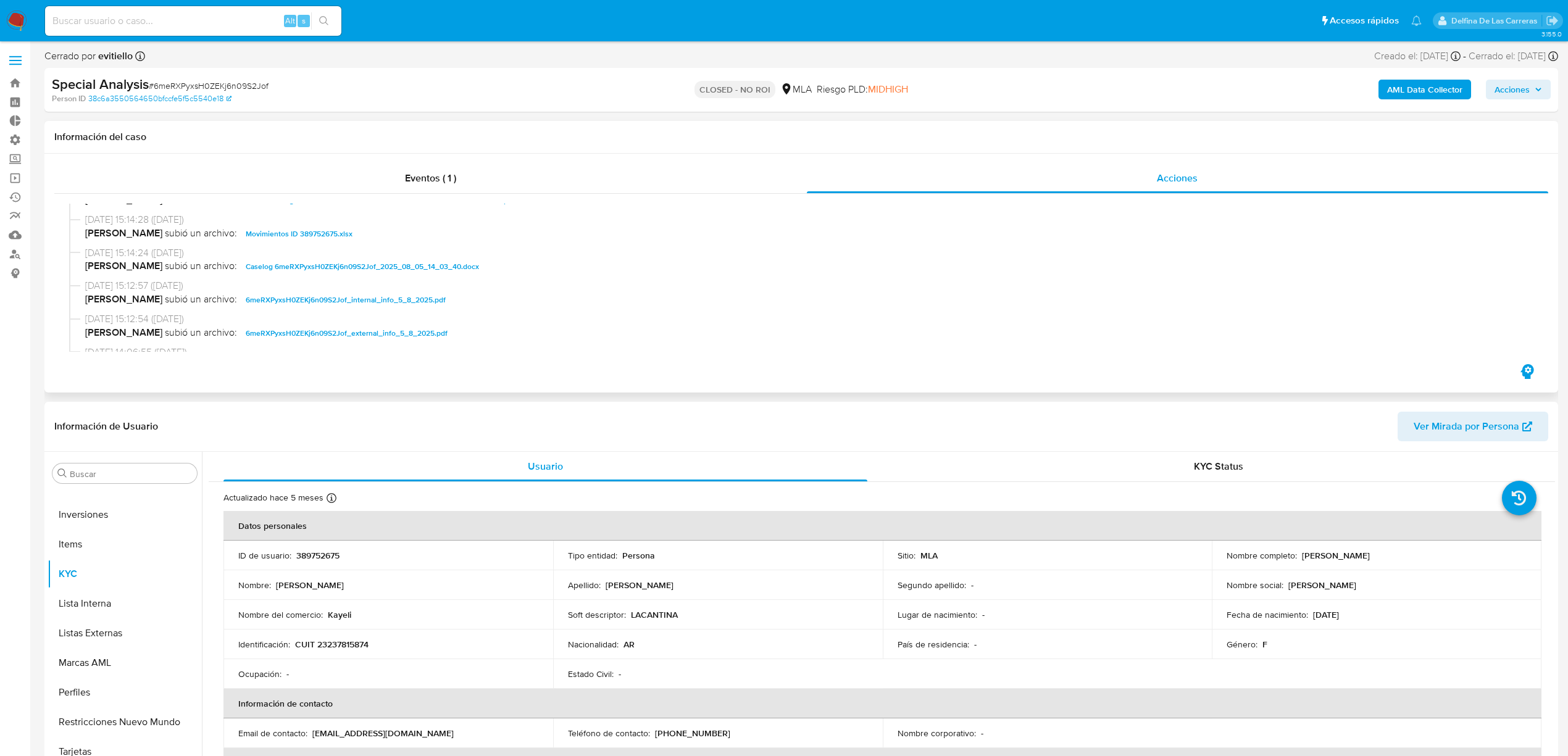
click at [288, 297] on span "6meRXPyxsH0ZEKj6n09S2Jof_internal_info_5_8_2025.pdf" at bounding box center [346, 300] width 200 height 15
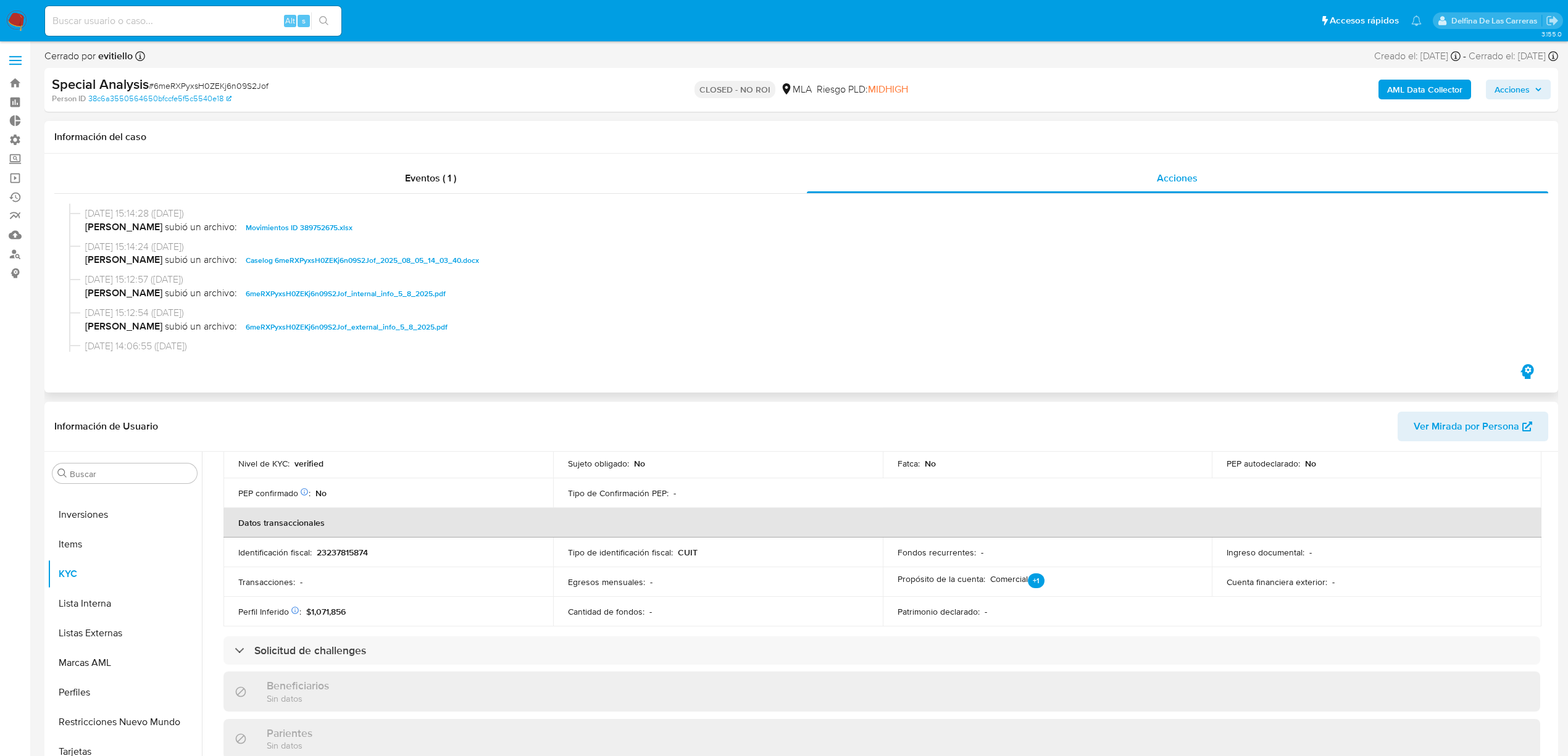
scroll to position [171, 0]
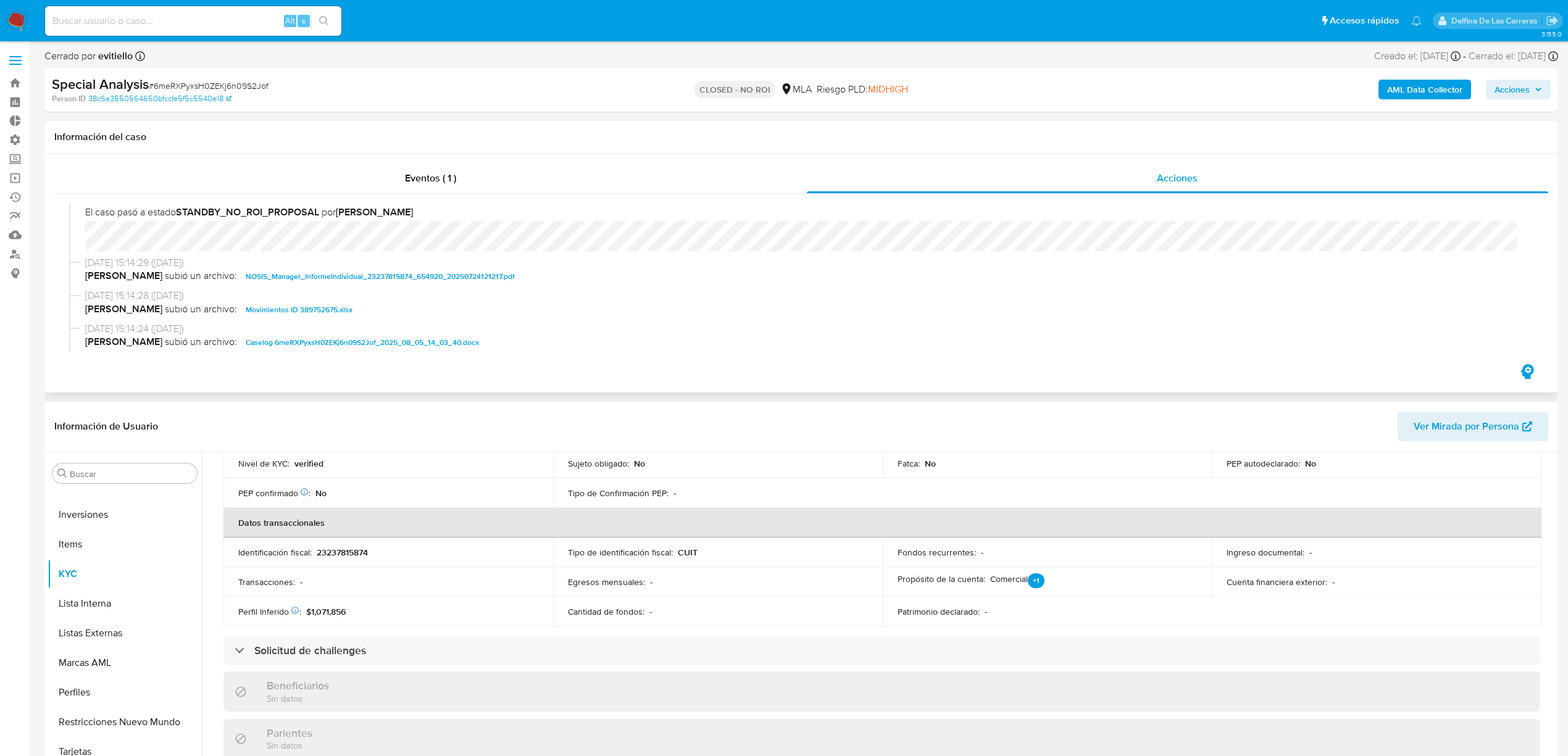
click at [305, 269] on span "NOSIS_Manager_InformeIndividual_23237815874_654920_20250724121217.pdf" at bounding box center [380, 276] width 269 height 15
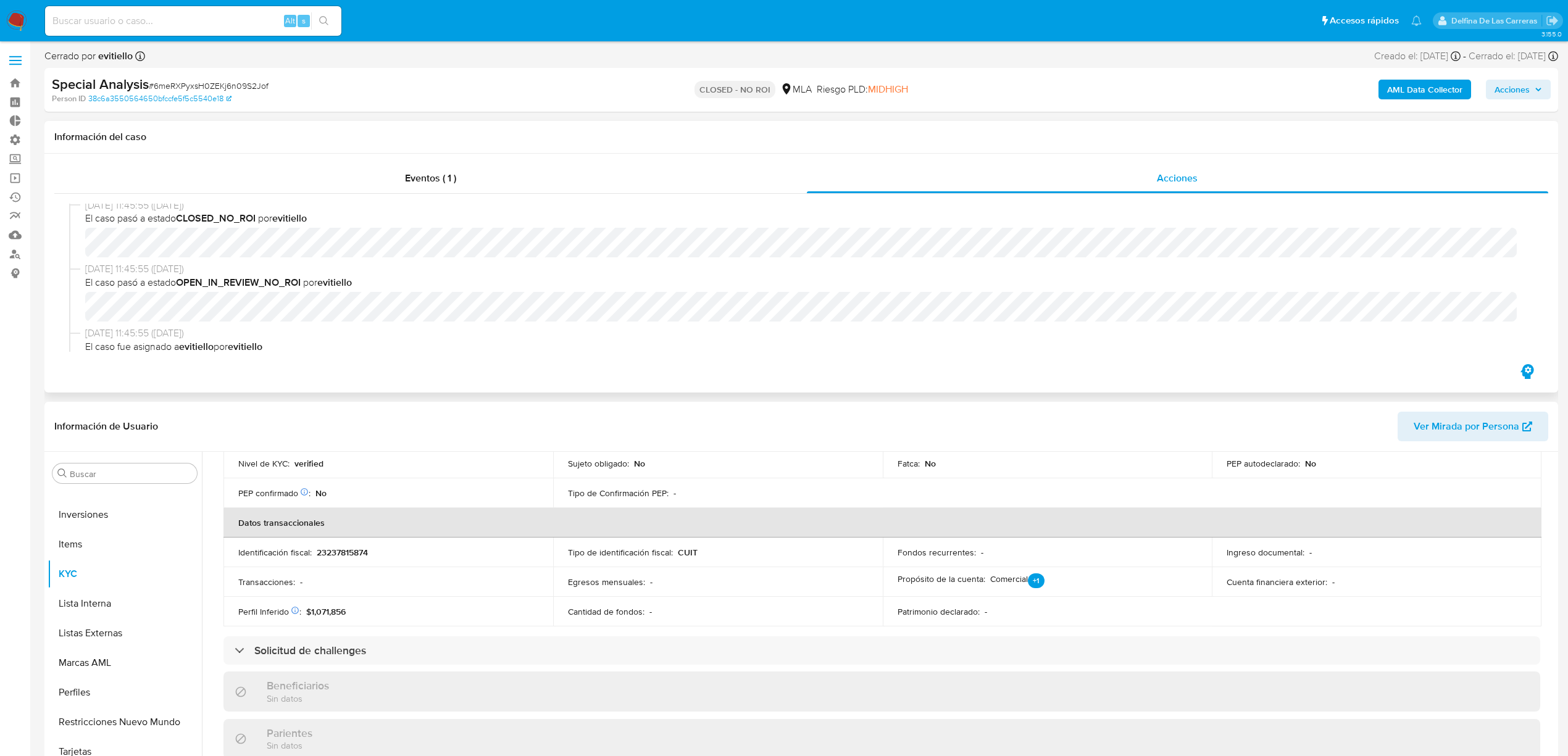
scroll to position [0, 0]
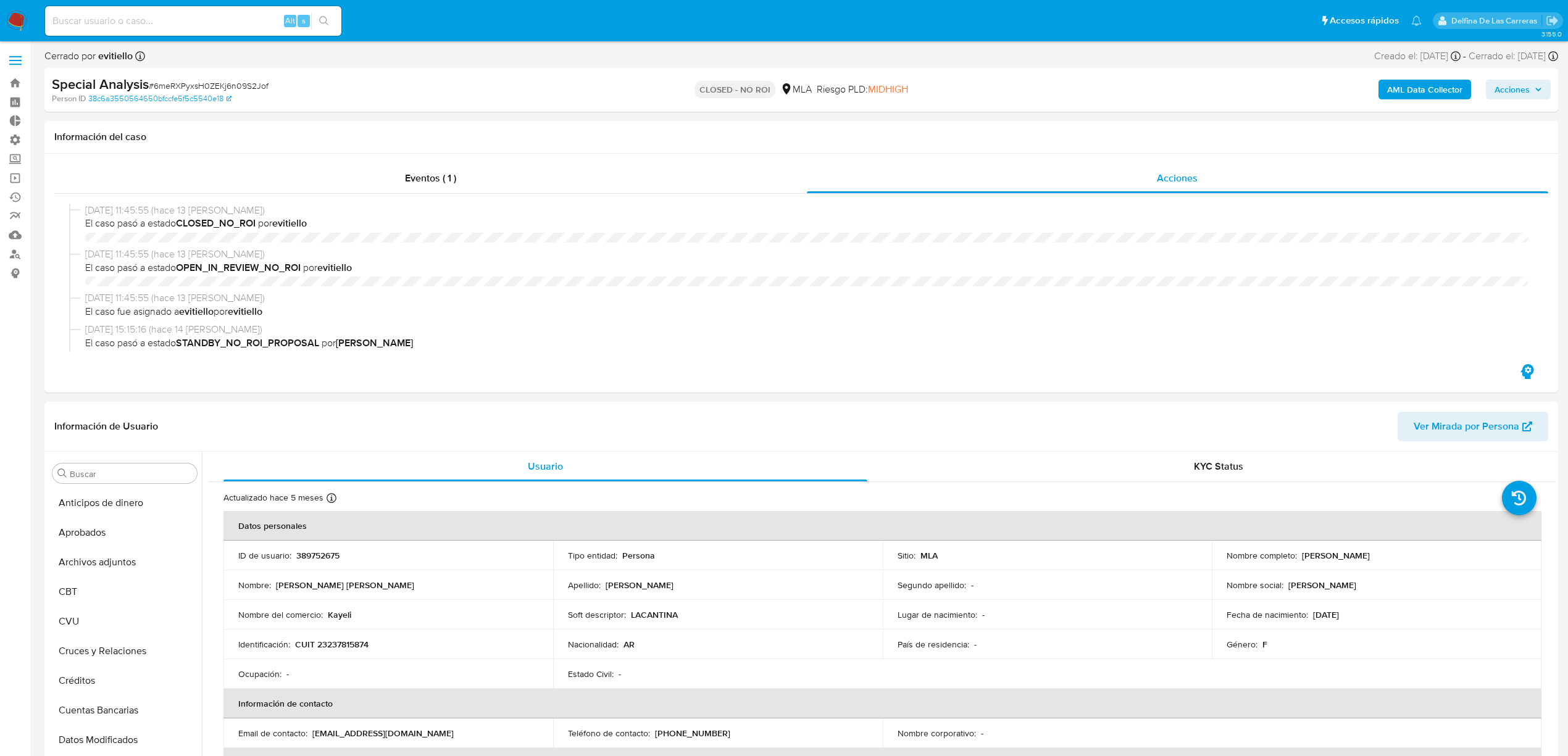
select select "10"
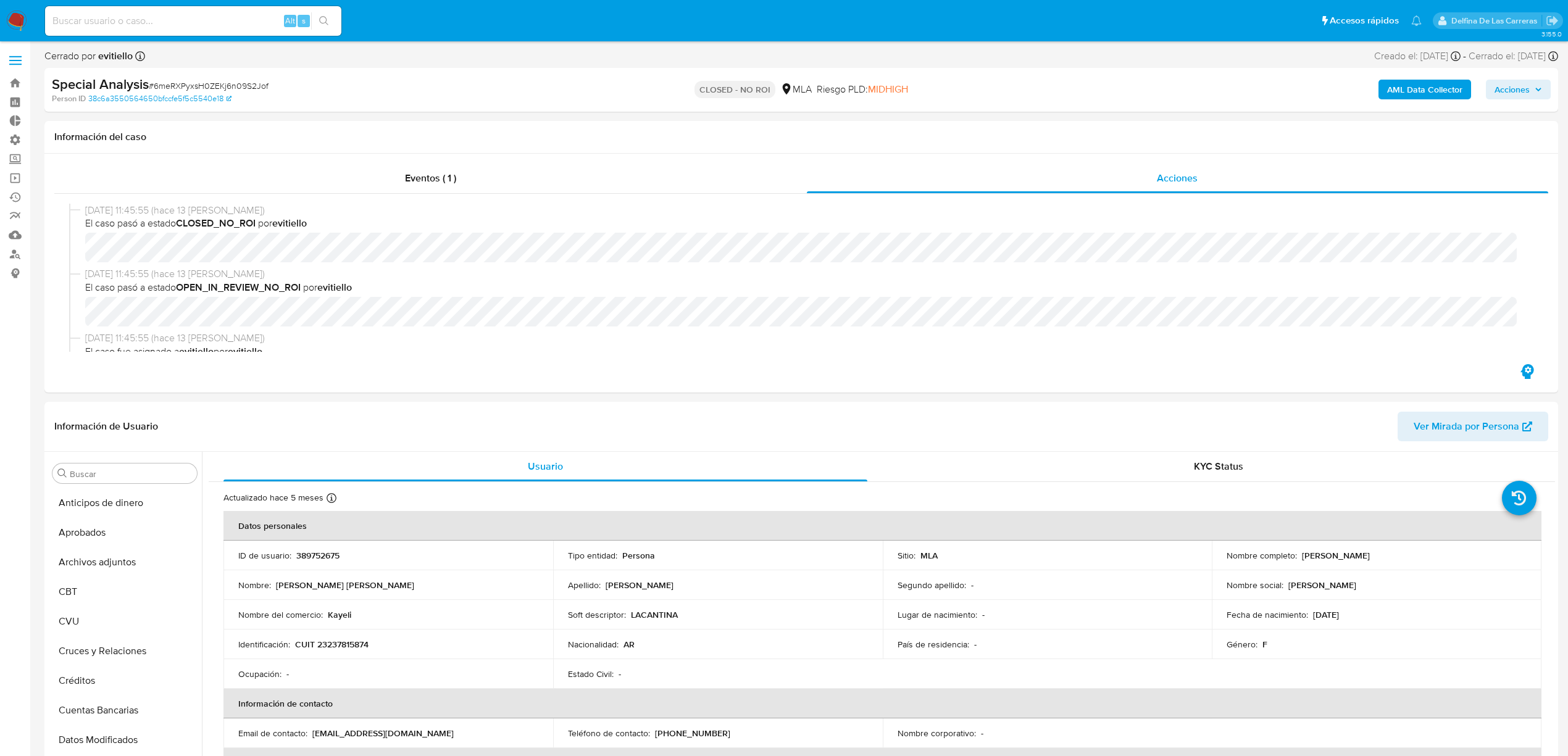
scroll to position [329, 0]
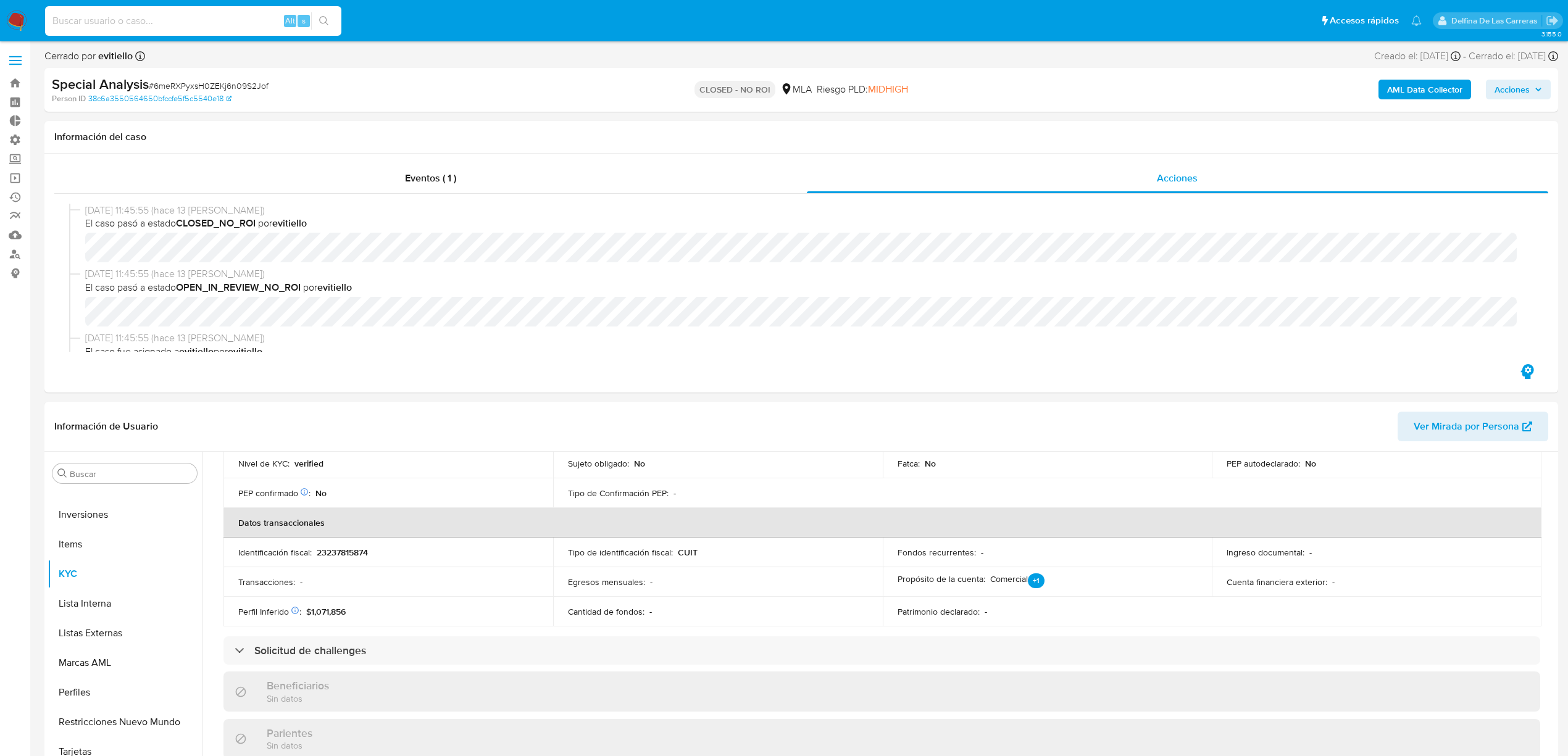
click at [137, 13] on input at bounding box center [193, 21] width 296 height 16
paste input "339461529"
type input "339461529"
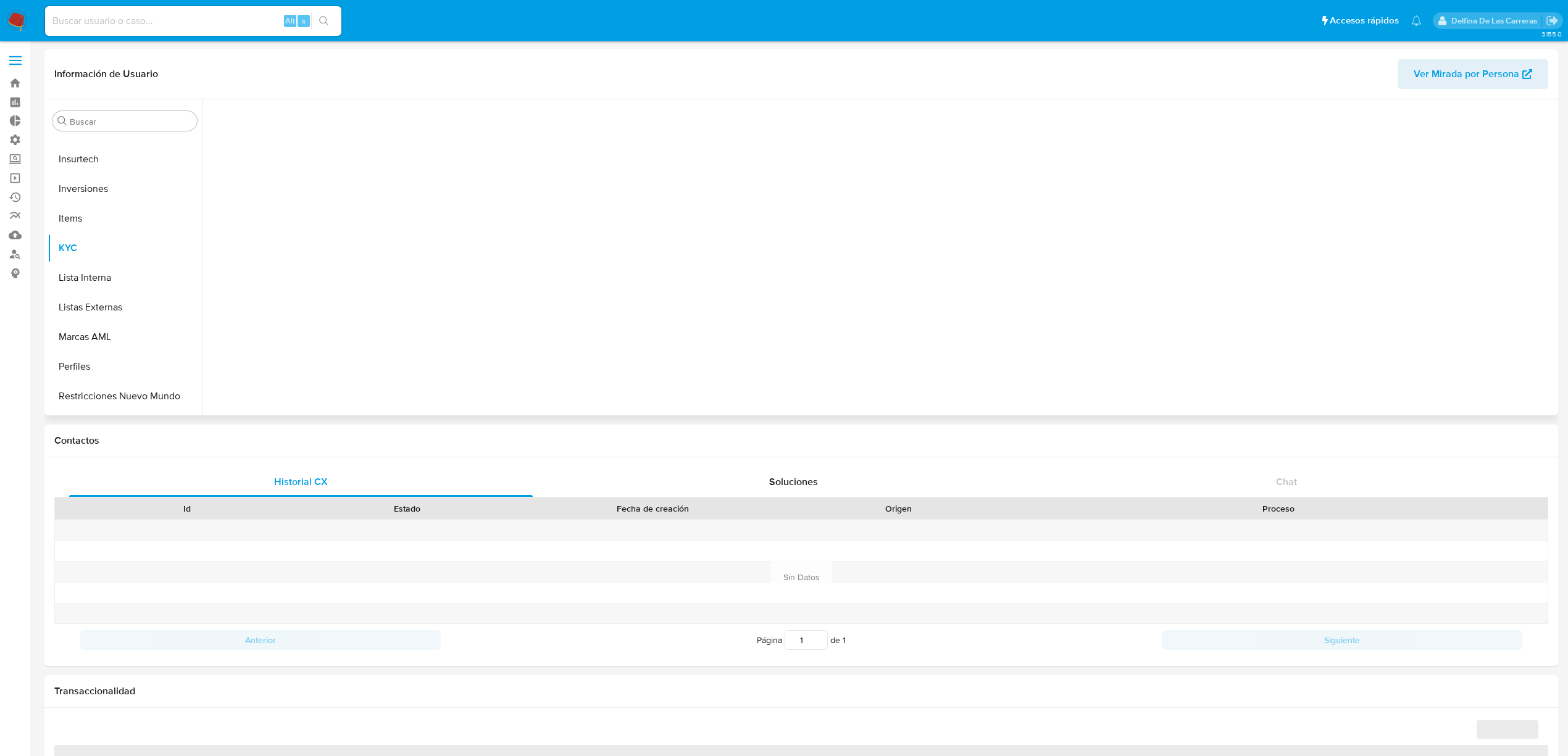
scroll to position [580, 0]
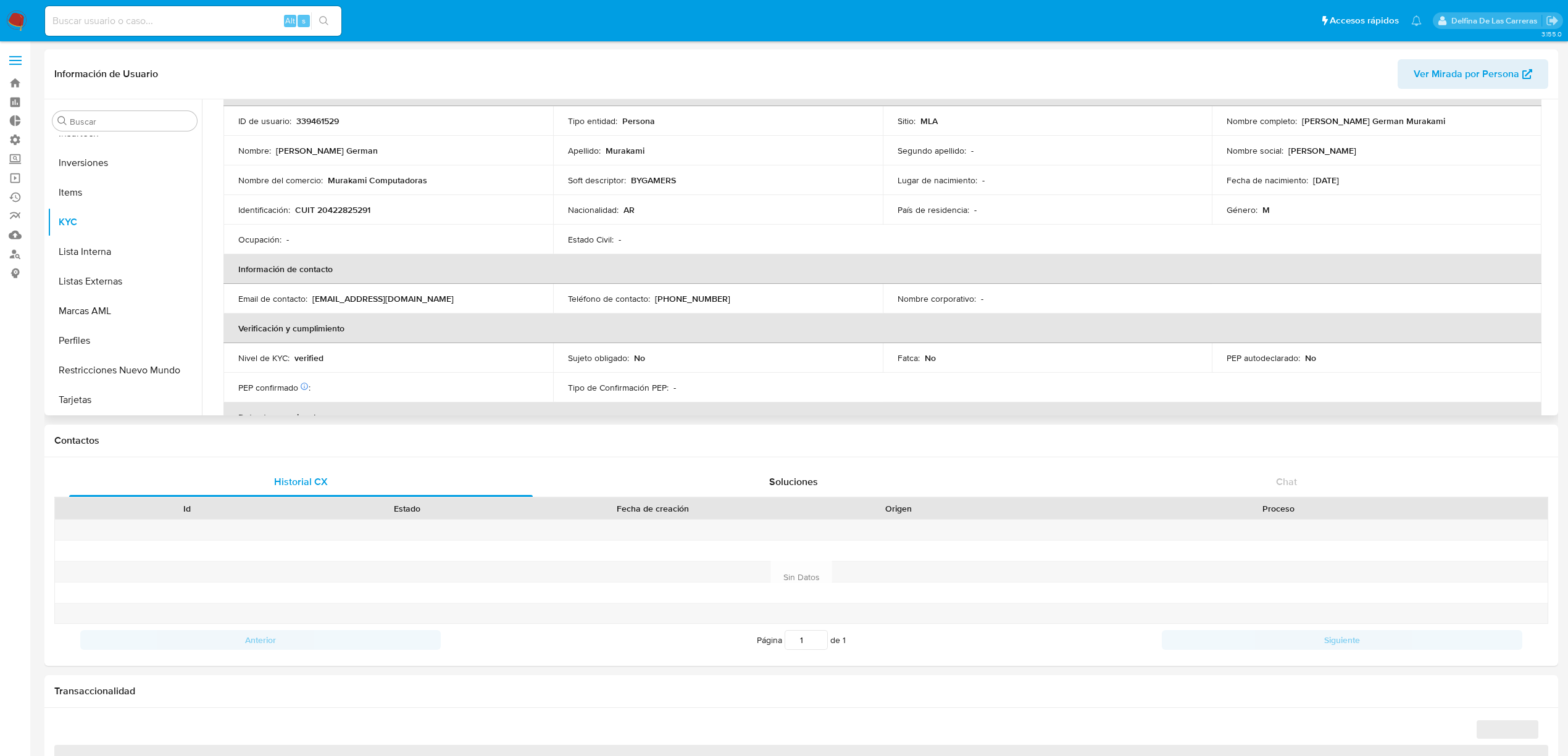
select select "10"
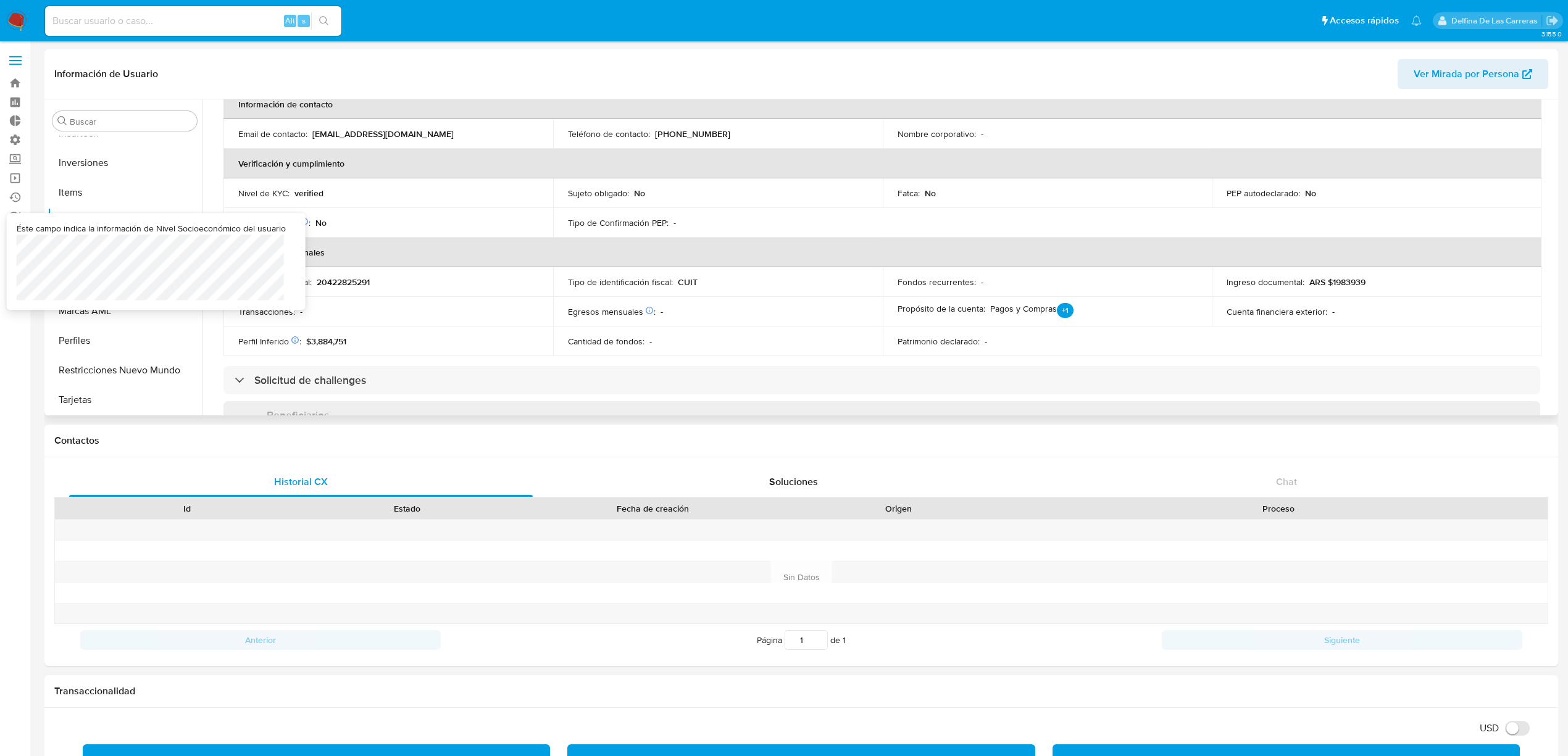
scroll to position [329, 0]
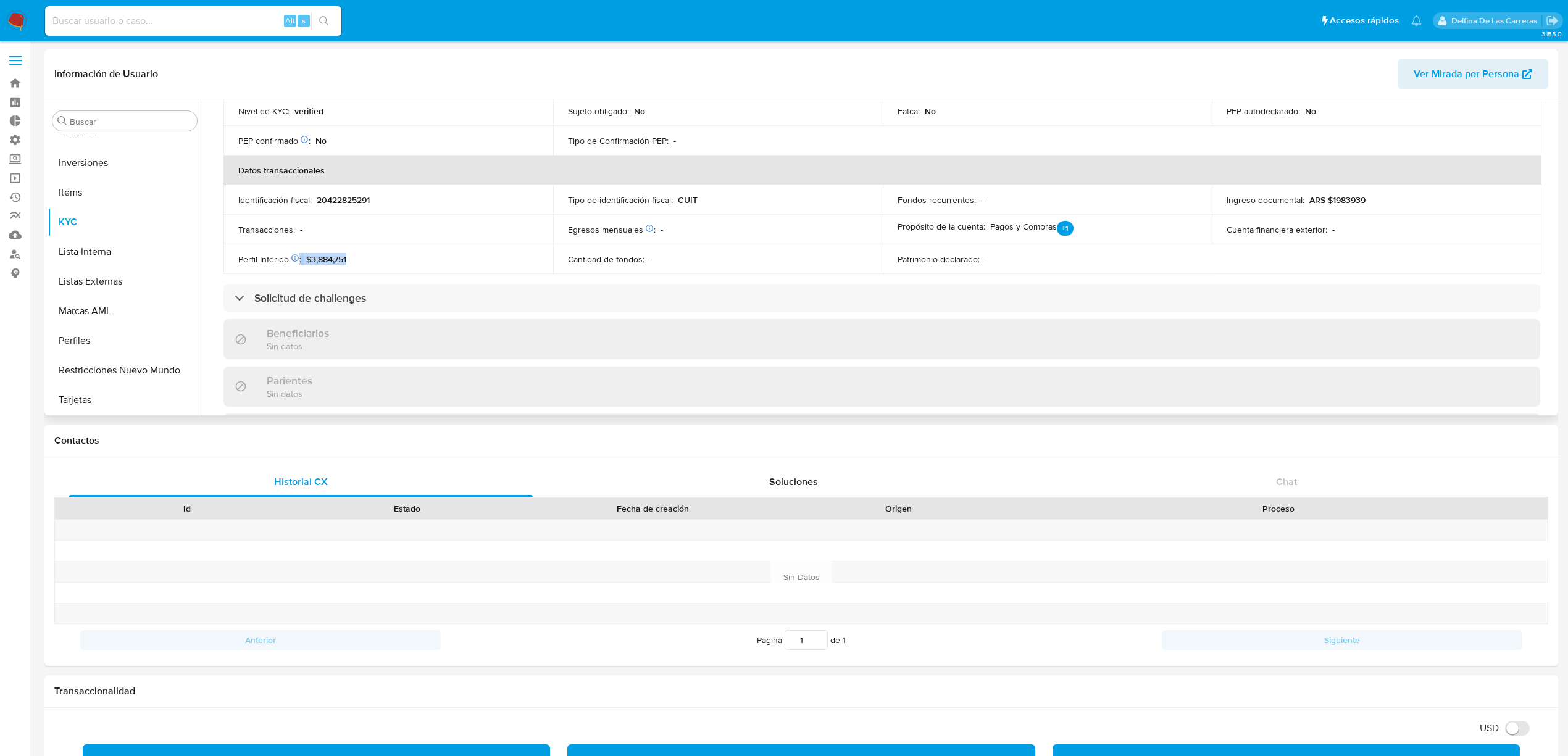
drag, startPoint x: 359, startPoint y: 255, endPoint x: 296, endPoint y: 253, distance: 63.0
click at [296, 253] on td "Perfil Inferido Éste campo indica la información de Nivel Socioeconómico del us…" at bounding box center [389, 259] width 330 height 30
drag, startPoint x: 1321, startPoint y: 195, endPoint x: 1287, endPoint y: 197, distance: 34.1
click at [1289, 195] on div "Ingreso documental : ARS $1983939" at bounding box center [1376, 200] width 300 height 11
